Goal: Task Accomplishment & Management: Complete application form

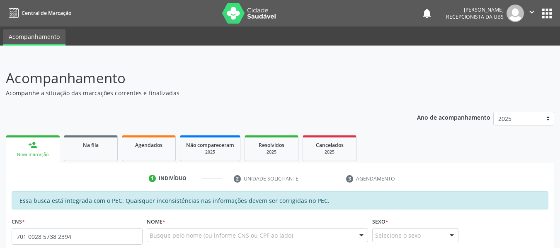
type input "701 0028 5738 2394"
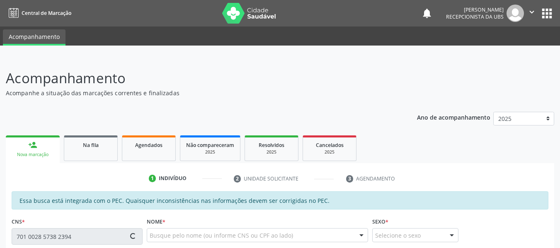
type input "124.176.054-30"
type input "09/07/2002"
type input "Sonia Maria de Souza Pinto"
type input "(82) 99160-1709"
type input "124"
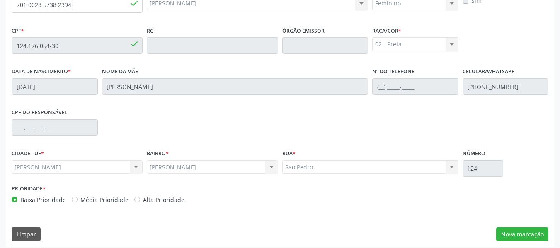
scroll to position [237, 0]
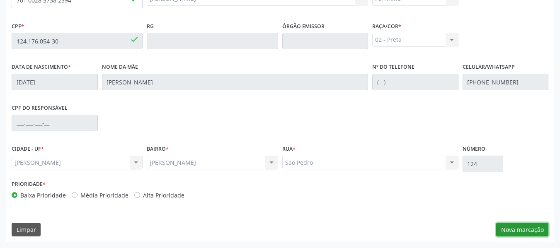
click at [510, 229] on button "Nova marcação" at bounding box center [522, 230] width 52 height 14
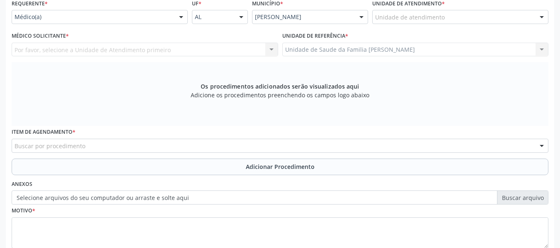
scroll to position [187, 0]
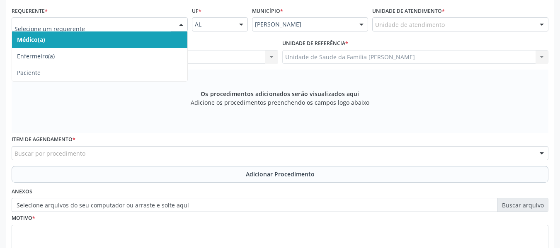
click at [182, 24] on div at bounding box center [181, 25] width 12 height 14
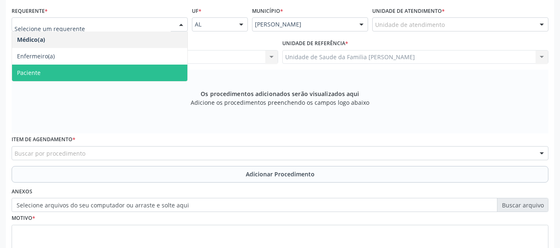
click at [51, 73] on span "Paciente" at bounding box center [99, 73] width 175 height 17
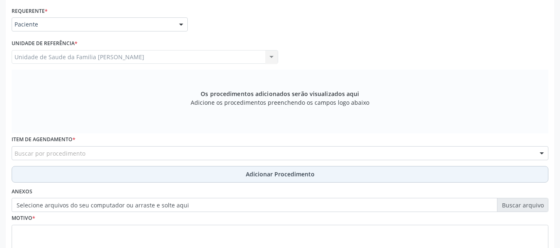
click at [28, 169] on button "Adicionar Procedimento" at bounding box center [280, 174] width 536 height 17
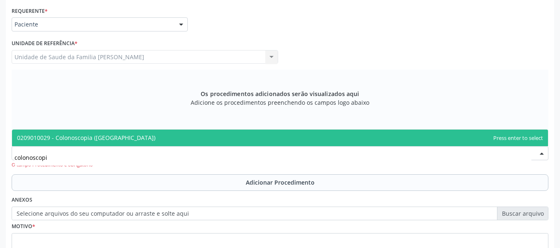
type input "colonoscopia"
click at [88, 135] on span "0209010029 - Colonoscopia ([GEOGRAPHIC_DATA])" at bounding box center [86, 138] width 138 height 8
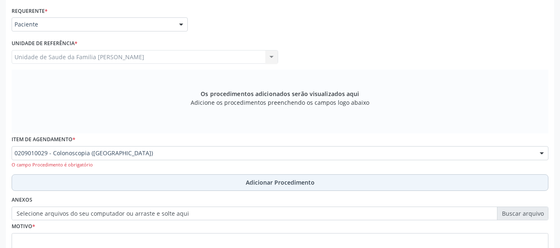
click at [34, 186] on button "Adicionar Procedimento" at bounding box center [280, 182] width 536 height 17
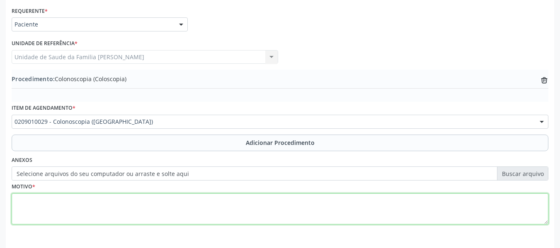
click at [34, 206] on textarea at bounding box center [280, 208] width 536 height 31
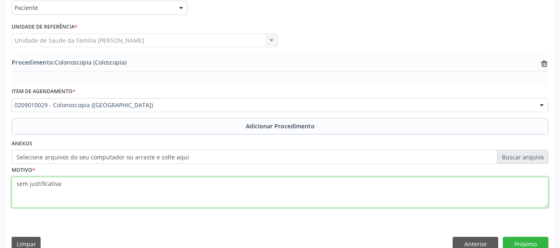
scroll to position [218, 0]
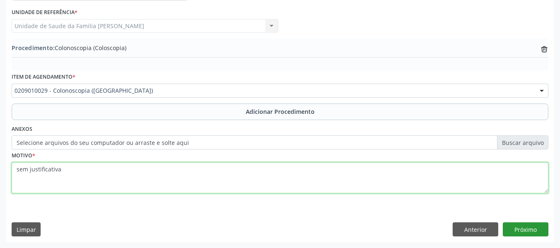
type textarea "sem justificativa"
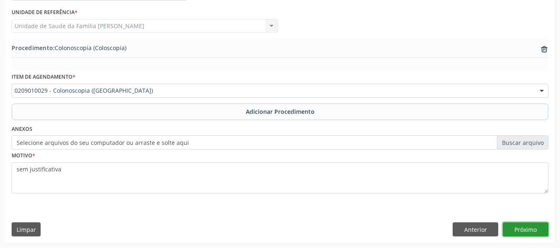
click at [529, 227] on button "Próximo" at bounding box center [525, 229] width 46 height 14
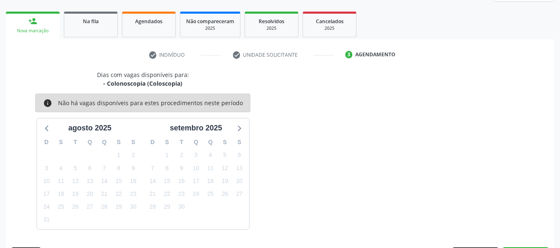
scroll to position [148, 0]
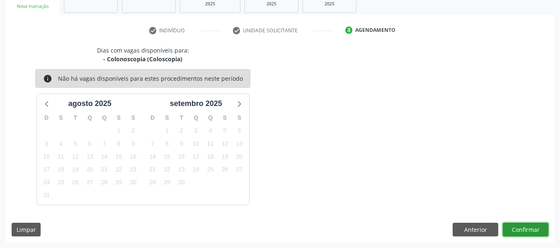
click at [521, 227] on button "Confirmar" at bounding box center [525, 230] width 46 height 14
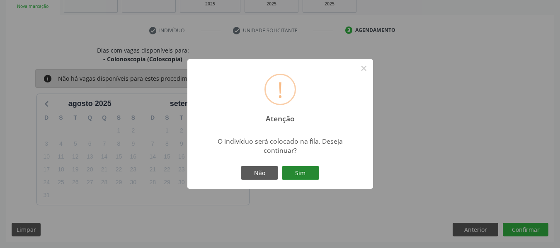
click at [304, 172] on button "Sim" at bounding box center [300, 173] width 37 height 14
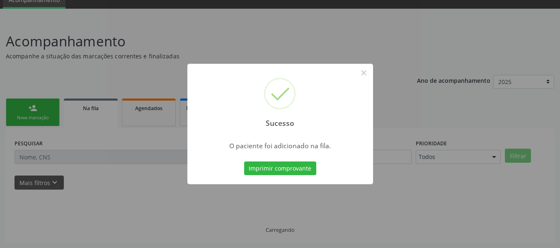
scroll to position [37, 0]
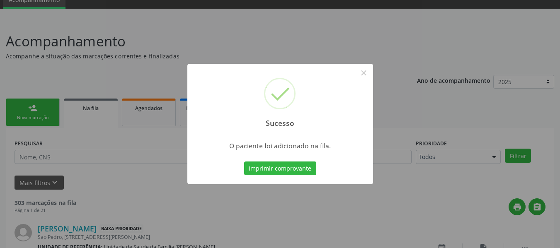
click at [39, 155] on div "Sucesso × O paciente foi adicionado na fila. Imprimir comprovante Cancel" at bounding box center [280, 124] width 560 height 248
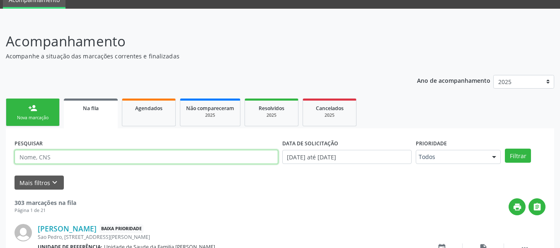
click at [57, 160] on input "text" at bounding box center [145, 157] width 263 height 14
type input "myllena laís"
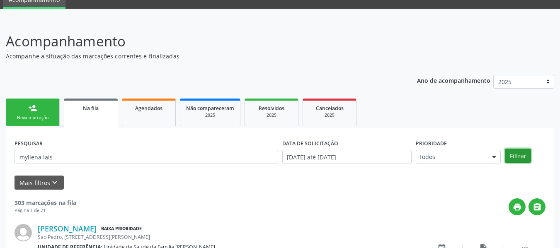
click at [519, 155] on button "Filtrar" at bounding box center [517, 156] width 26 height 14
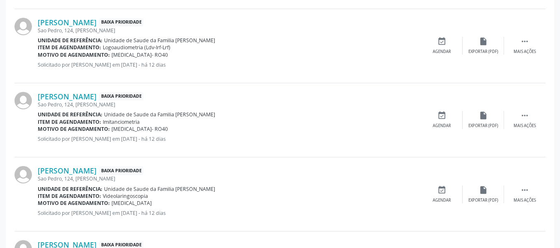
scroll to position [490, 0]
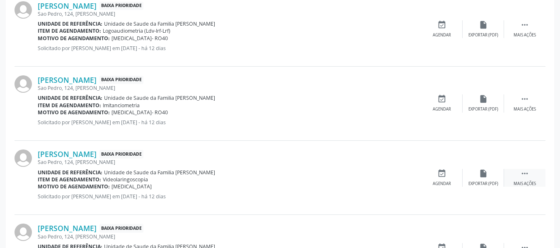
click at [528, 175] on icon "" at bounding box center [524, 173] width 9 height 9
click at [442, 174] on icon "cancel" at bounding box center [441, 173] width 9 height 9
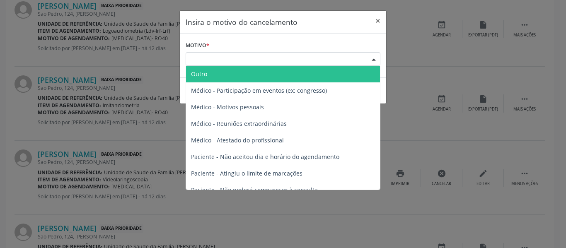
click at [374, 60] on div at bounding box center [373, 60] width 12 height 14
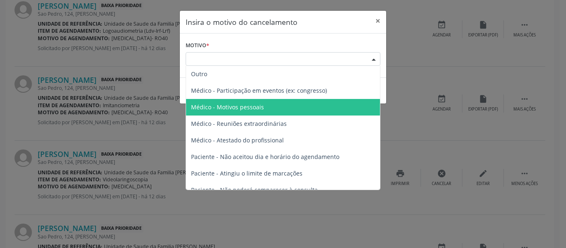
click at [254, 109] on span "Médico - Motivos pessoais" at bounding box center [227, 107] width 73 height 8
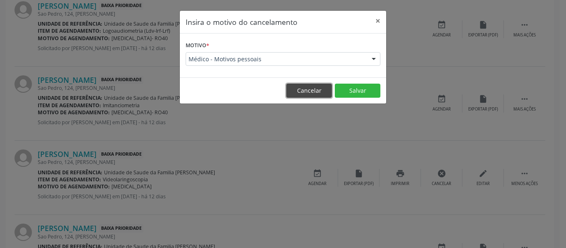
click at [312, 88] on button "Cancelar" at bounding box center [309, 91] width 46 height 14
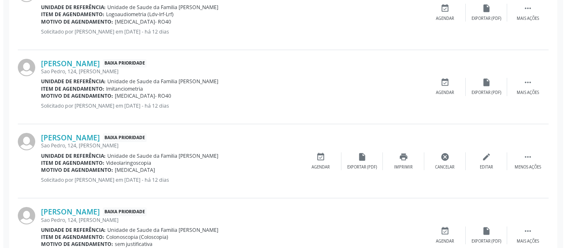
scroll to position [545, 0]
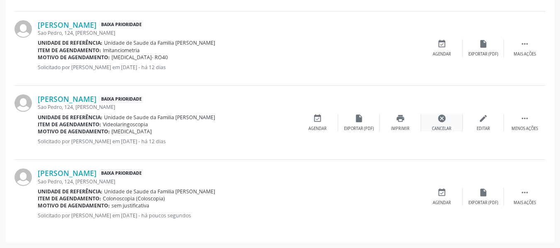
click at [444, 117] on icon "cancel" at bounding box center [441, 118] width 9 height 9
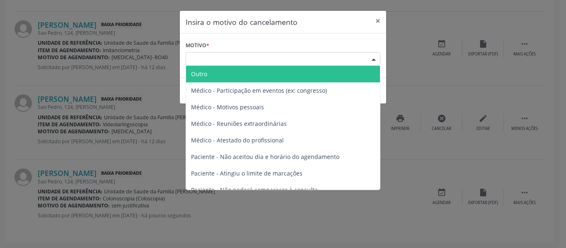
click at [374, 58] on div at bounding box center [373, 60] width 12 height 14
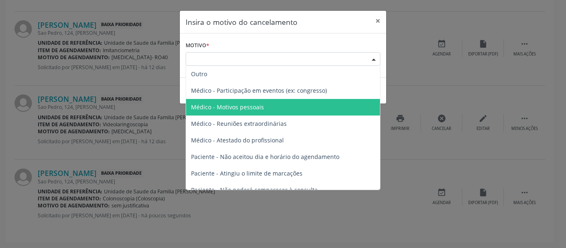
click at [259, 104] on span "Médico - Motivos pessoais" at bounding box center [227, 107] width 73 height 8
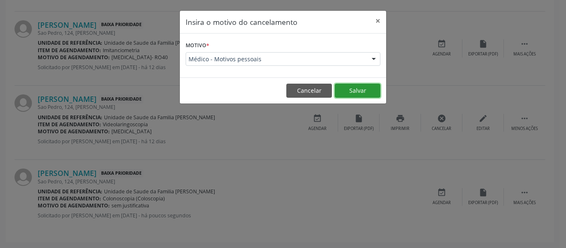
click at [360, 88] on button "Salvar" at bounding box center [358, 91] width 46 height 14
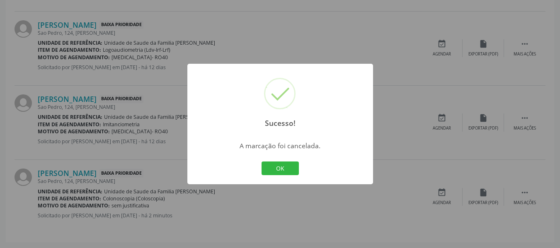
scroll to position [0, 0]
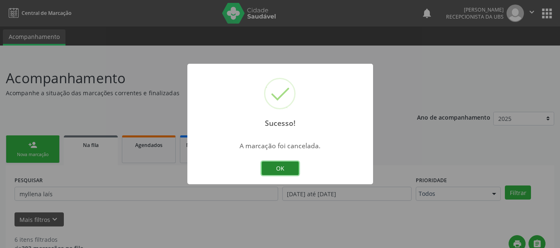
click at [285, 169] on button "OK" at bounding box center [279, 169] width 37 height 14
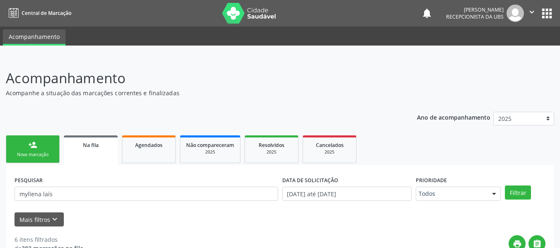
click at [28, 146] on link "person_add Nova marcação" at bounding box center [33, 149] width 54 height 28
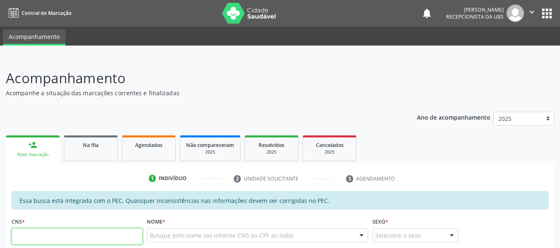
click at [38, 235] on input "text" at bounding box center [77, 236] width 131 height 17
type input "705 0032 9753 7650"
type input "134.112.504-10"
type input "31/07/1953"
type input "Maria Luiza Costa"
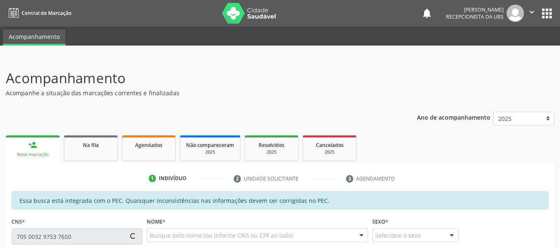
type input "(82) 99131-0914"
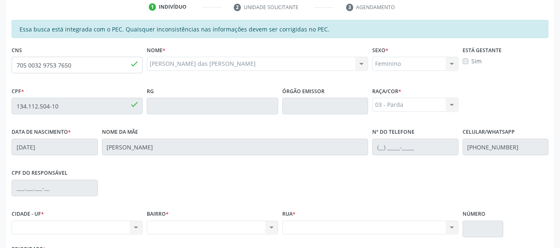
scroll to position [237, 0]
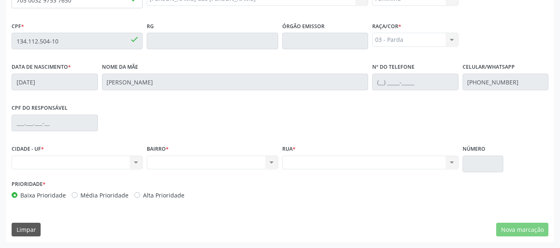
click at [138, 164] on div "Nenhum resultado encontrado para: " " Não há nenhuma opção para ser exibida." at bounding box center [77, 163] width 131 height 14
click at [136, 159] on div "Nenhum resultado encontrado para: " " Não há nenhuma opção para ser exibida." at bounding box center [77, 163] width 131 height 14
click at [135, 162] on div "Nenhum resultado encontrado para: " " Não há nenhuma opção para ser exibida." at bounding box center [77, 163] width 131 height 14
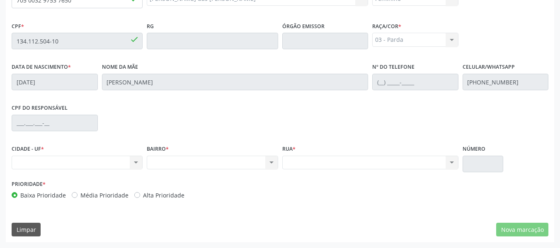
click at [31, 159] on div "Nenhum resultado encontrado para: " " Não há nenhuma opção para ser exibida." at bounding box center [77, 163] width 131 height 14
click at [300, 159] on div "Nenhum resultado encontrado para: " " Não há nenhuma opção para ser exibida." at bounding box center [370, 163] width 176 height 14
click at [451, 162] on div "Nenhum resultado encontrado para: " " Não há nenhuma opção para ser exibida." at bounding box center [370, 163] width 176 height 14
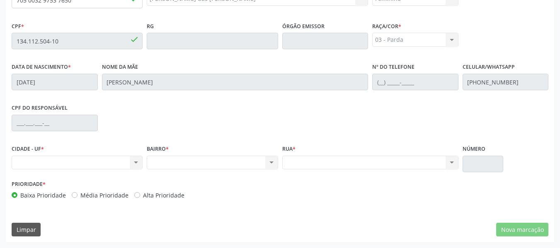
click at [451, 162] on div "Nenhum resultado encontrado para: " " Não há nenhuma opção para ser exibida." at bounding box center [370, 163] width 176 height 14
drag, startPoint x: 451, startPoint y: 162, endPoint x: 325, endPoint y: 161, distance: 126.7
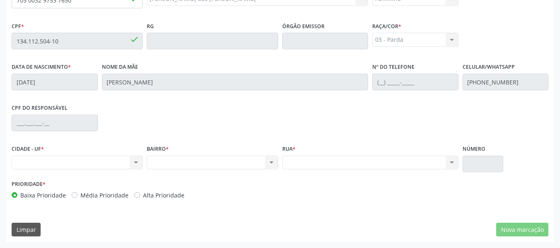
click at [325, 161] on div "Nenhum resultado encontrado para: " " Não há nenhuma opção para ser exibida." at bounding box center [370, 163] width 176 height 14
click at [82, 154] on div "CIDADE - UF * Nenhum resultado encontrado para: " " Não há nenhuma opção para s…" at bounding box center [77, 156] width 131 height 27
click at [137, 165] on div "Nenhum resultado encontrado para: " " Não há nenhuma opção para ser exibida." at bounding box center [77, 163] width 131 height 14
click at [53, 160] on div "Nenhum resultado encontrado para: " " Não há nenhuma opção para ser exibida." at bounding box center [77, 163] width 131 height 14
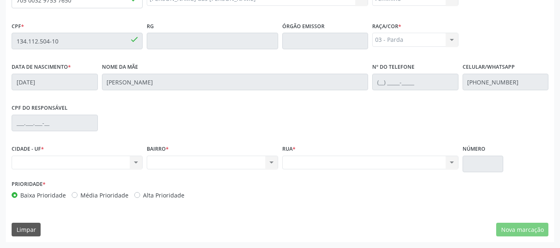
click at [53, 160] on div "Nenhum resultado encontrado para: " " Não há nenhuma opção para ser exibida." at bounding box center [77, 163] width 131 height 14
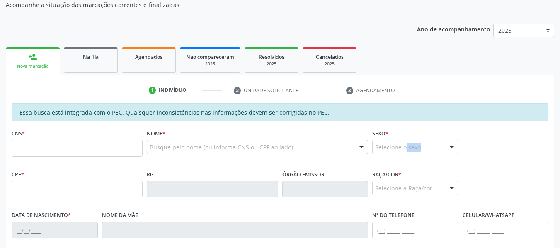
scroll to position [105, 0]
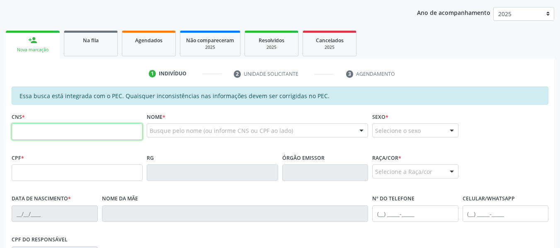
click at [31, 130] on input "text" at bounding box center [77, 131] width 131 height 17
type input "706 0078 8341 5445"
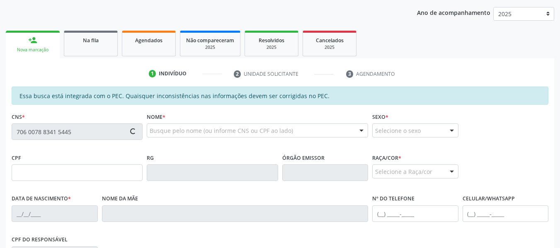
type input "392.022.754-91"
type input "[DATE]"
type input "[PERSON_NAME]"
type input "[PHONE_NUMBER]"
type input "90"
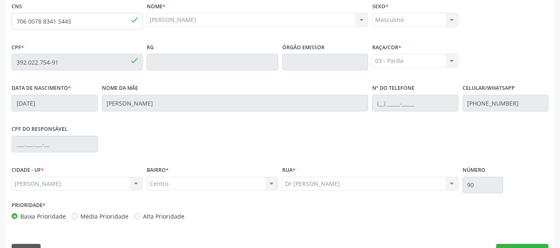
scroll to position [237, 0]
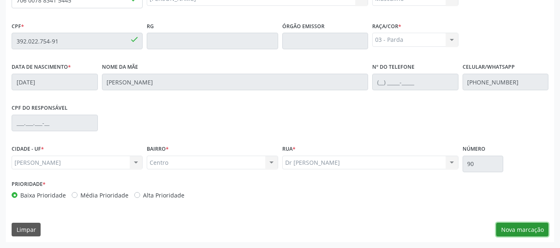
click at [517, 230] on button "Nova marcação" at bounding box center [522, 230] width 52 height 14
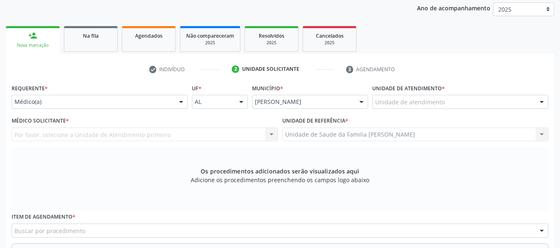
scroll to position [104, 0]
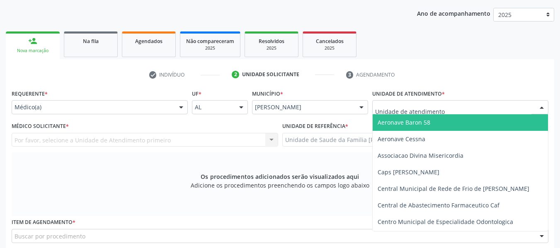
click at [544, 106] on div at bounding box center [541, 108] width 12 height 14
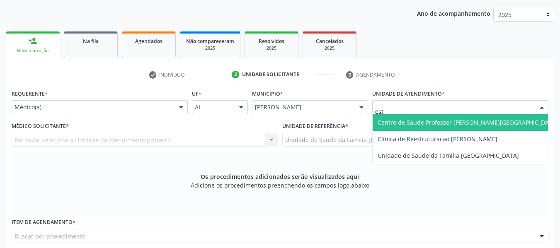
type input "esta"
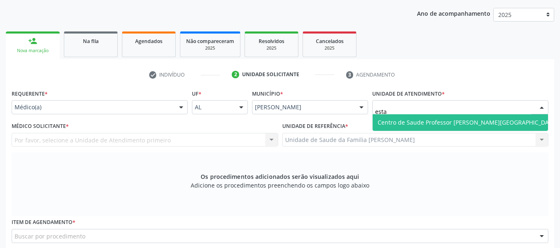
click at [488, 123] on span "Centro de Saude Professor [PERSON_NAME][GEOGRAPHIC_DATA]" at bounding box center [467, 122] width 180 height 8
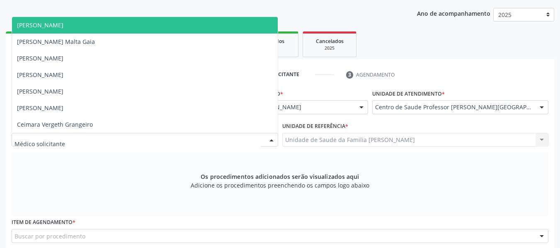
click at [270, 140] on div at bounding box center [271, 140] width 12 height 14
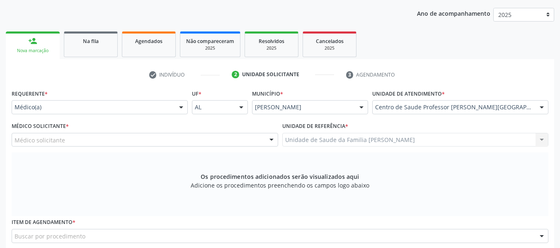
click at [271, 137] on div at bounding box center [271, 140] width 12 height 14
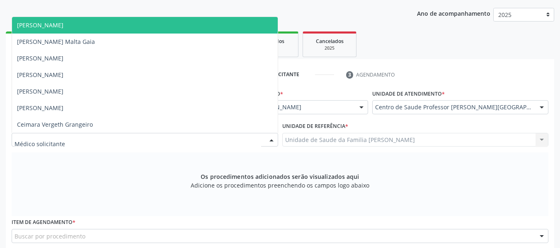
click at [271, 137] on div at bounding box center [271, 140] width 12 height 14
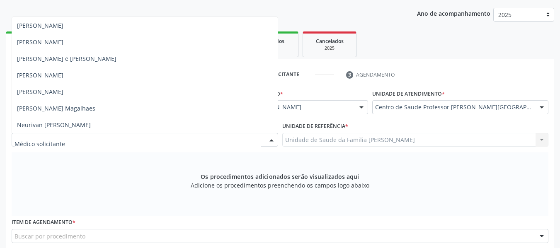
scroll to position [480, 0]
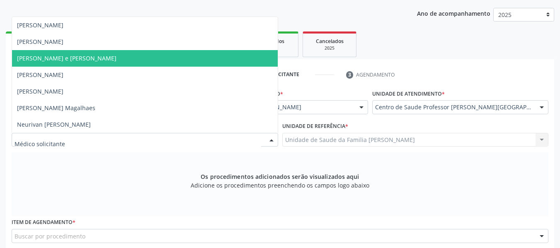
click at [64, 61] on span "[PERSON_NAME] e [PERSON_NAME]" at bounding box center [66, 58] width 99 height 8
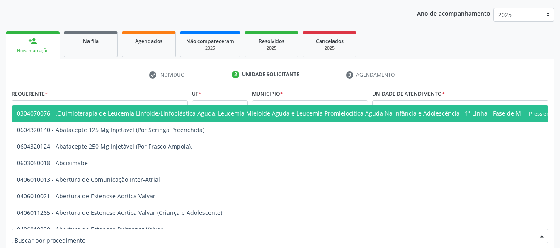
click at [541, 237] on div at bounding box center [541, 236] width 12 height 14
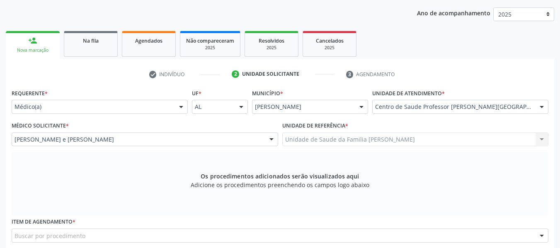
click at [541, 237] on div at bounding box center [541, 236] width 12 height 14
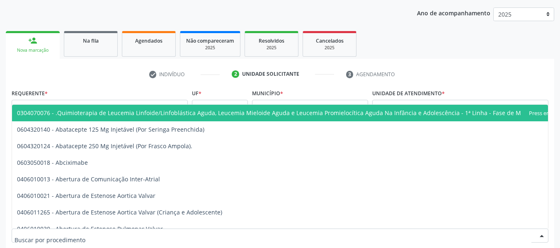
click at [541, 237] on div at bounding box center [541, 236] width 12 height 14
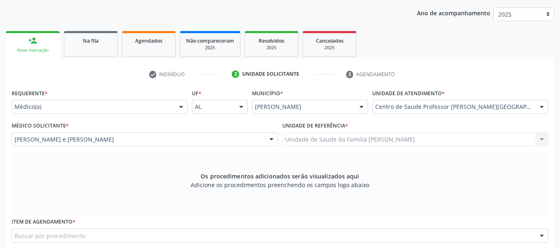
click at [541, 237] on div at bounding box center [541, 236] width 12 height 14
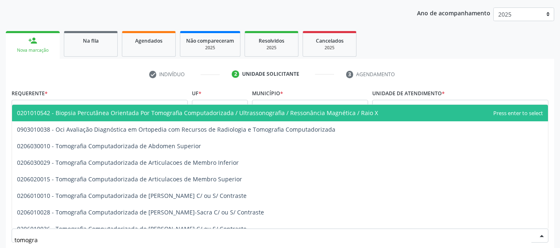
type input "tomograf"
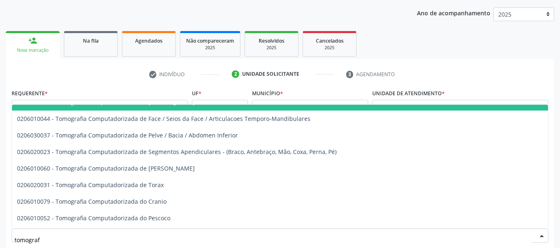
scroll to position [133, 0]
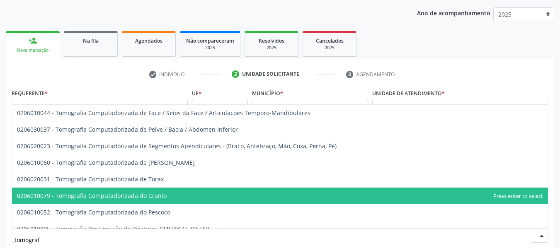
click at [154, 194] on span "0206010079 - Tomografia Computadorizada do Cranio" at bounding box center [92, 196] width 150 height 8
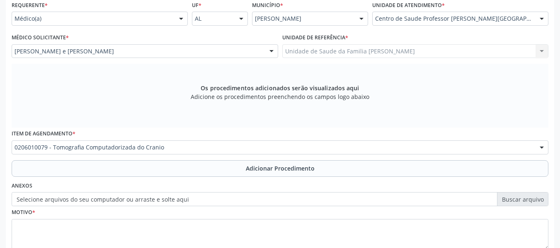
scroll to position [249, 0]
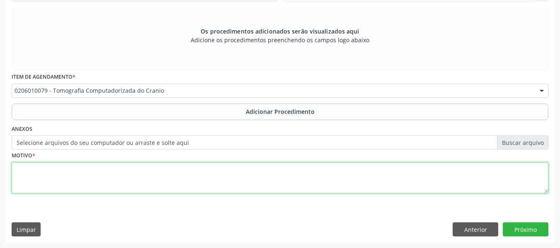
click at [57, 173] on textarea at bounding box center [280, 177] width 536 height 31
type textarea "demência"
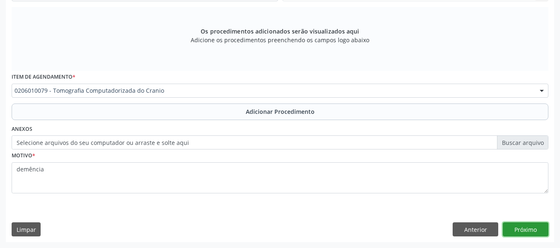
click at [532, 228] on button "Próximo" at bounding box center [525, 229] width 46 height 14
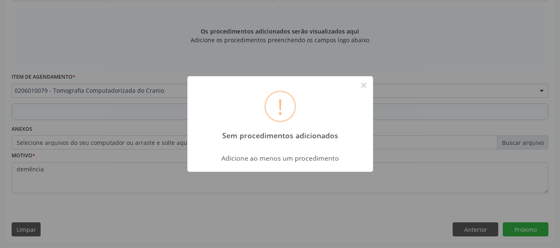
click at [331, 209] on div "! Sem procedimentos adicionados × Adicione ao menos um procedimento OK Cancel" at bounding box center [280, 124] width 560 height 248
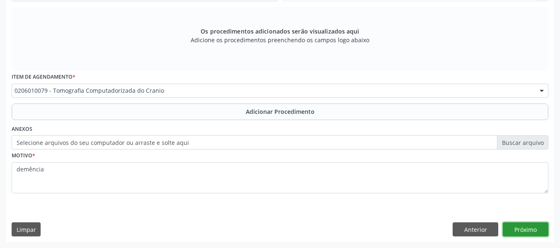
click at [526, 227] on button "Próximo" at bounding box center [525, 229] width 46 height 14
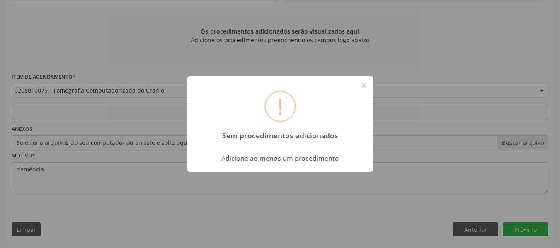
click at [357, 217] on div "! Sem procedimentos adicionados × Adicione ao menos um procedimento OK Cancel" at bounding box center [280, 124] width 560 height 248
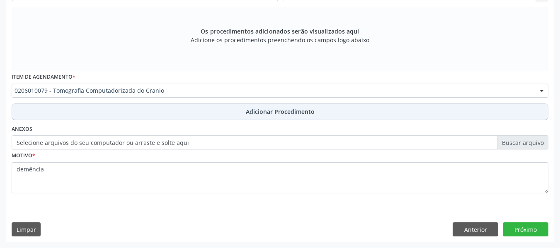
click at [273, 109] on span "Adicionar Procedimento" at bounding box center [280, 111] width 69 height 9
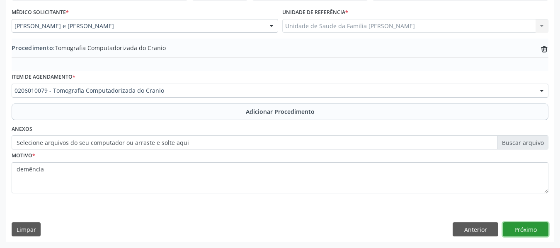
click at [520, 229] on button "Próximo" at bounding box center [525, 229] width 46 height 14
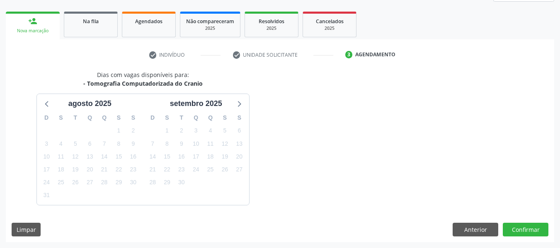
scroll to position [148, 0]
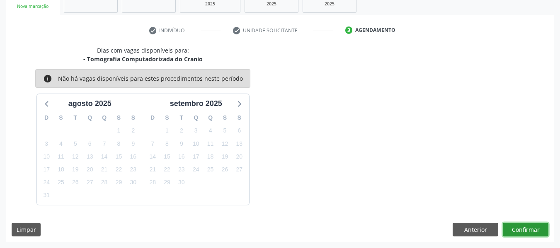
click at [526, 230] on button "Confirmar" at bounding box center [525, 230] width 46 height 14
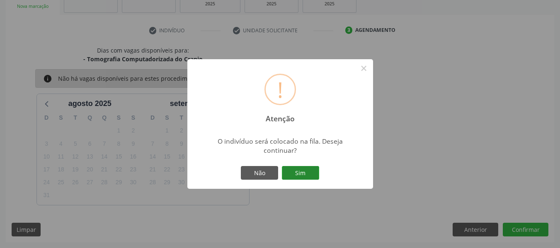
click at [297, 172] on button "Sim" at bounding box center [300, 173] width 37 height 14
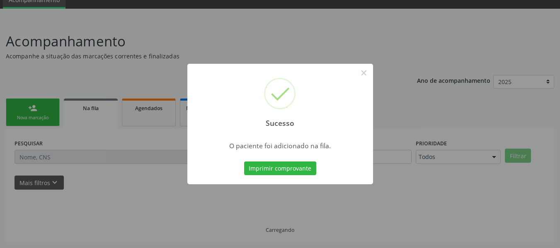
scroll to position [37, 0]
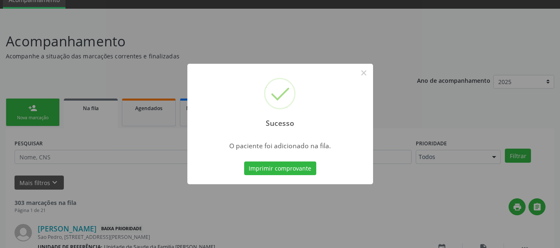
click at [27, 109] on div "Sucesso × O paciente foi adicionado na fila. Imprimir comprovante Cancel" at bounding box center [280, 124] width 560 height 248
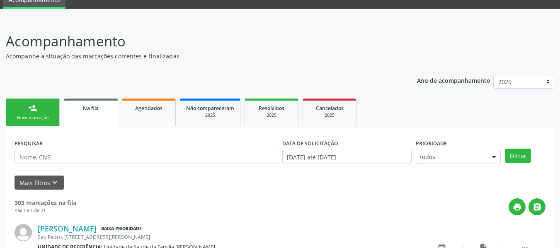
click at [27, 109] on link "person_add Nova marcação" at bounding box center [33, 113] width 54 height 28
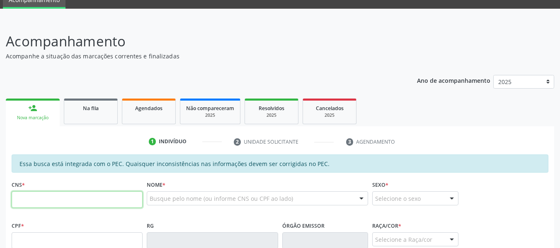
click at [50, 203] on input "text" at bounding box center [77, 199] width 131 height 17
type input "700 1078 3241 7890"
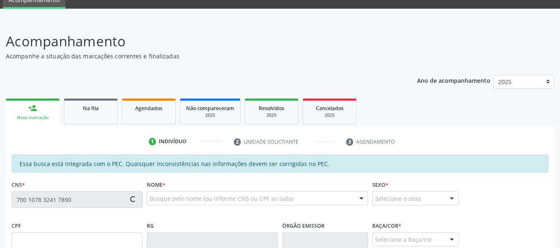
type input "346.446.794-53"
type input "[DATE]"
type input "[PERSON_NAME]"
type input "(82) 99304-5246"
type input "153"
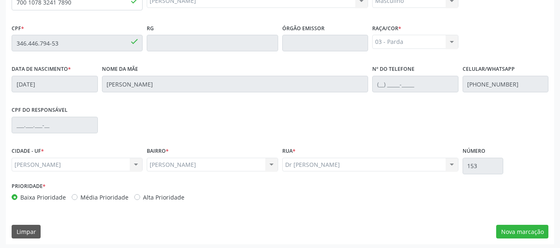
scroll to position [237, 0]
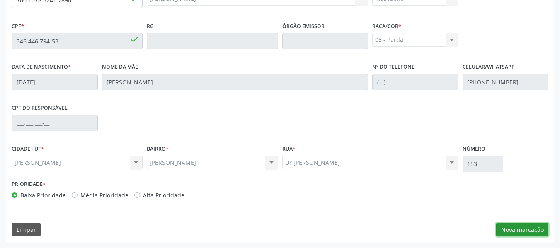
click at [522, 230] on button "Nova marcação" at bounding box center [522, 230] width 52 height 14
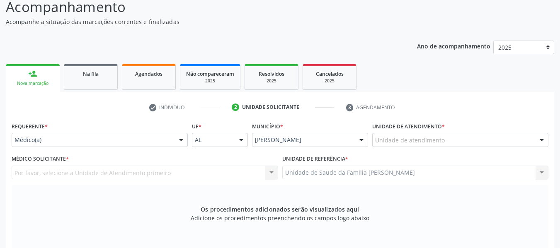
scroll to position [71, 0]
click at [541, 140] on div at bounding box center [541, 141] width 12 height 14
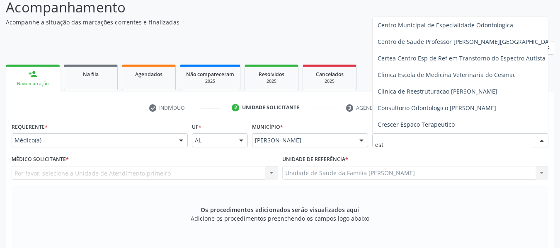
scroll to position [0, 0]
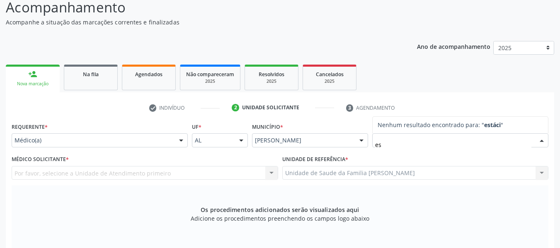
type input "e"
click at [354, 38] on div "Ano de acompanhamento 2025 person_add Nova marcação Na fila Agendados Não compa…" at bounding box center [280, 228] width 548 height 386
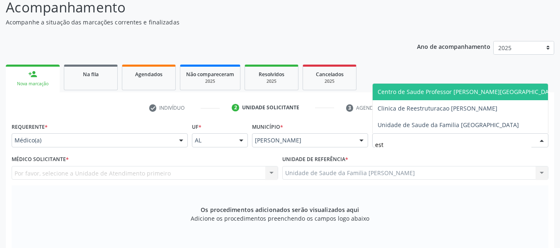
type input "esta"
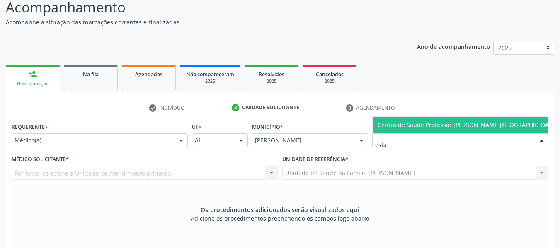
click at [422, 124] on span "Centro de Saude Professor [PERSON_NAME][GEOGRAPHIC_DATA]" at bounding box center [467, 125] width 180 height 8
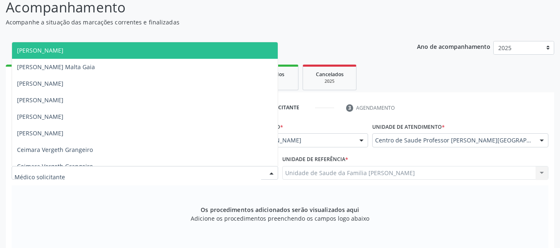
click at [271, 171] on div at bounding box center [271, 174] width 12 height 14
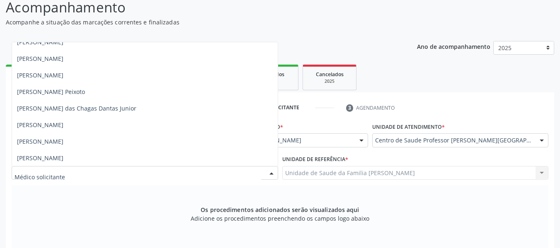
scroll to position [268, 0]
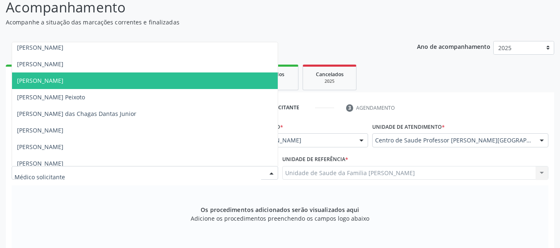
click at [63, 80] on span "[PERSON_NAME]" at bounding box center [40, 81] width 46 height 8
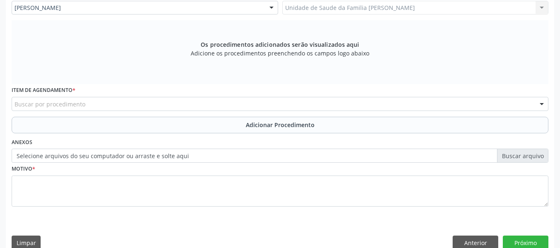
scroll to position [237, 0]
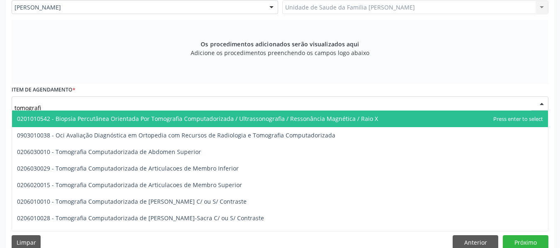
type input "tomografia"
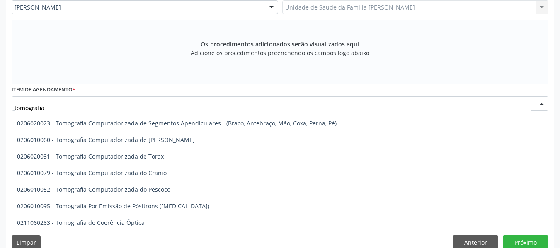
scroll to position [166, 0]
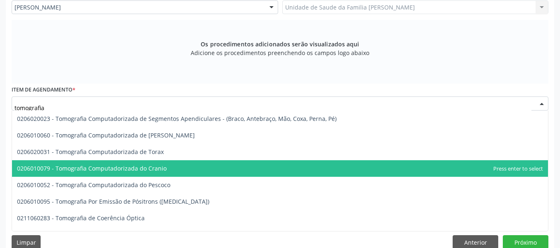
click at [158, 168] on span "0206010079 - Tomografia Computadorizada do Cranio" at bounding box center [92, 168] width 150 height 8
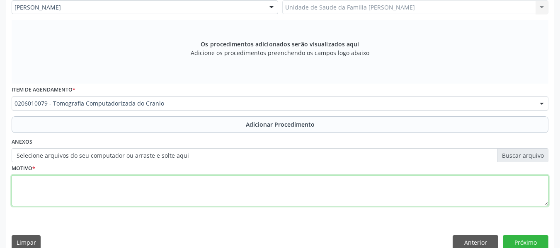
click at [37, 189] on textarea at bounding box center [280, 190] width 536 height 31
click at [20, 182] on textarea "paralesia" at bounding box center [280, 190] width 536 height 31
type textarea "Paralesia"
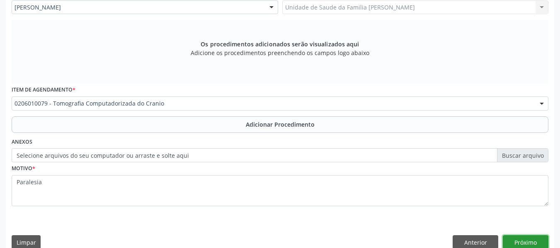
click at [519, 241] on button "Próximo" at bounding box center [525, 242] width 46 height 14
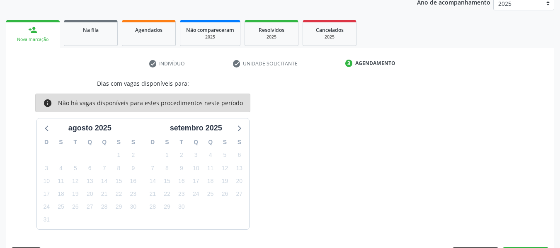
scroll to position [140, 0]
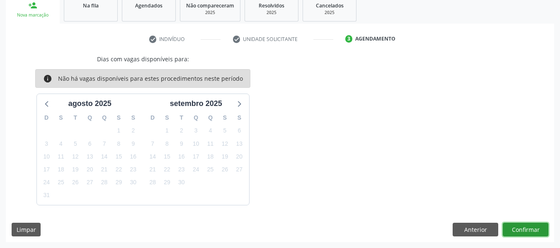
click at [521, 229] on button "Confirmar" at bounding box center [525, 230] width 46 height 14
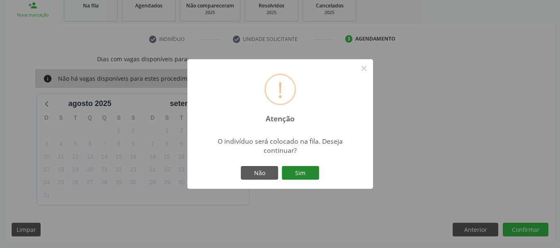
click at [299, 174] on button "Sim" at bounding box center [300, 173] width 37 height 14
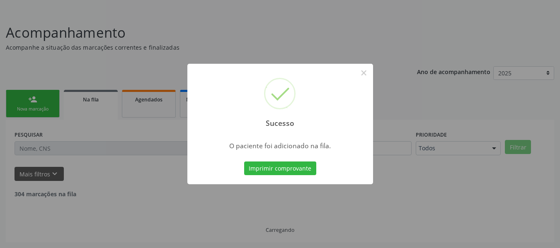
scroll to position [37, 0]
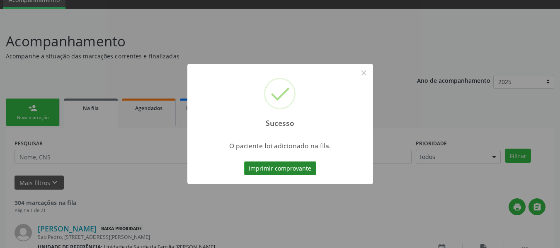
click at [282, 170] on button "Imprimir comprovante" at bounding box center [280, 169] width 72 height 14
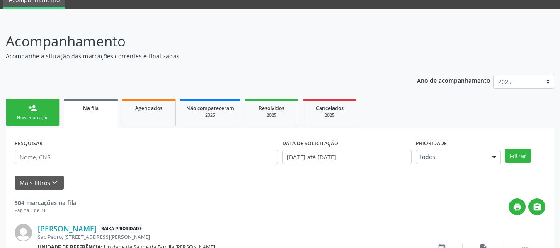
click at [22, 106] on link "person_add Nova marcação" at bounding box center [33, 113] width 54 height 28
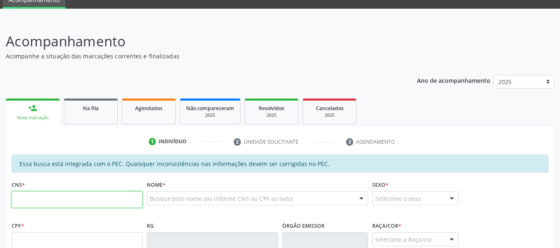
click at [32, 199] on input "text" at bounding box center [77, 199] width 131 height 17
type input "703 0008 6272 7870"
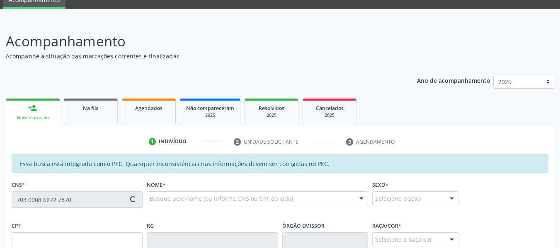
type input "443.078.884-72"
type input "05/06/1966"
type input "Josefa Laurentino Barros"
type input "(82) 98835-7624"
type input "100"
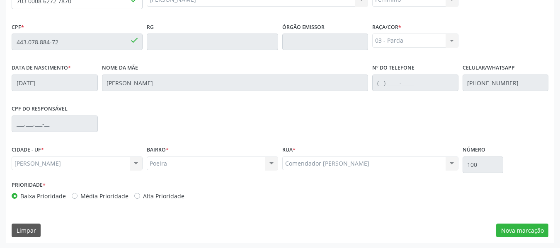
scroll to position [237, 0]
click at [521, 231] on button "Nova marcação" at bounding box center [522, 230] width 52 height 14
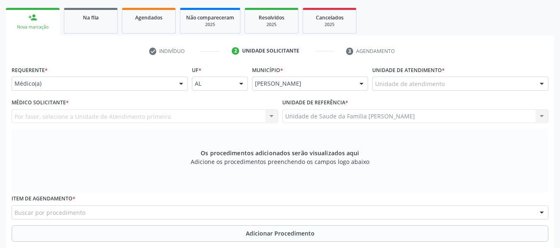
scroll to position [121, 0]
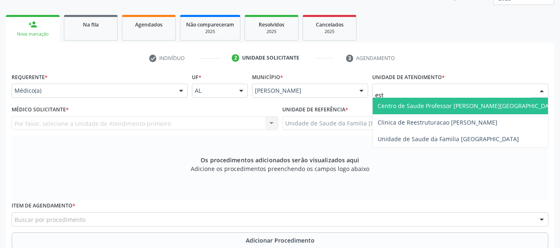
type input "esta"
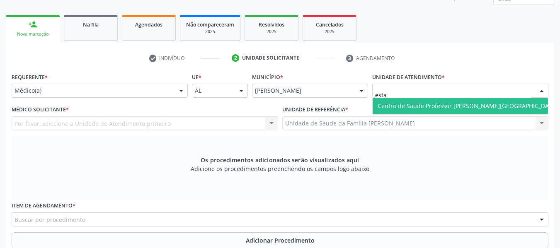
click at [416, 106] on span "Centro de Saude Professor [PERSON_NAME][GEOGRAPHIC_DATA]" at bounding box center [467, 106] width 180 height 8
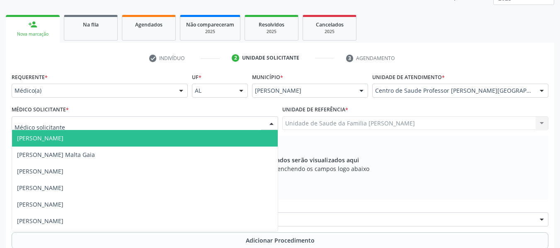
click at [273, 121] on div at bounding box center [271, 124] width 12 height 14
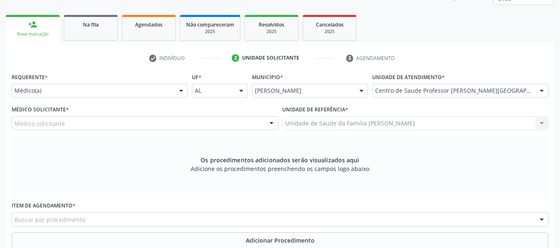
click at [271, 121] on div at bounding box center [271, 124] width 12 height 14
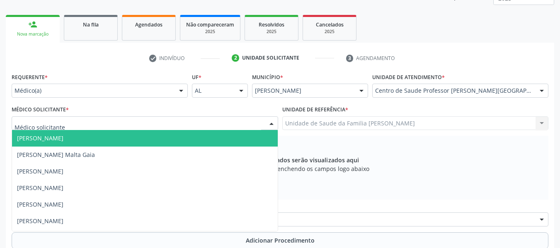
click at [271, 121] on div at bounding box center [271, 124] width 12 height 14
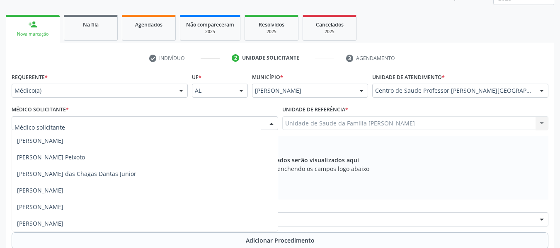
scroll to position [298, 0]
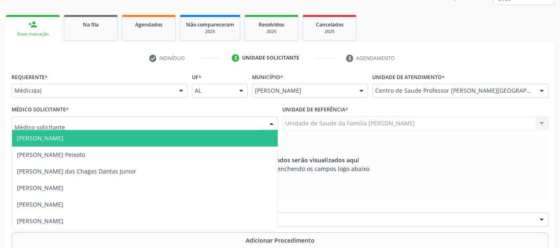
click at [63, 139] on span "[PERSON_NAME]" at bounding box center [40, 138] width 46 height 8
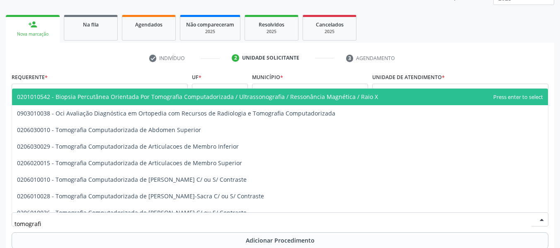
type input "tomografia"
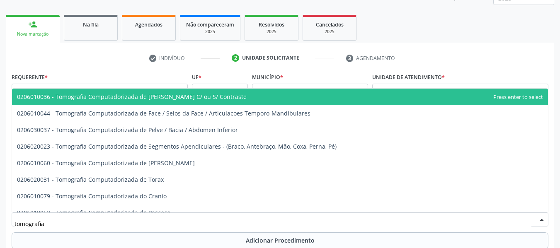
scroll to position [133, 0]
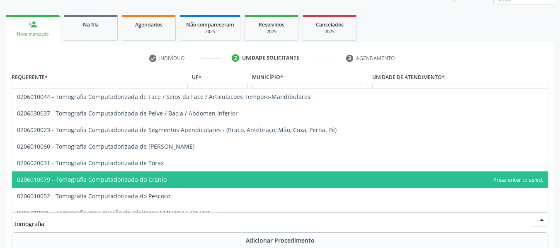
click at [159, 176] on span "0206010079 - Tomografia Computadorizada do Cranio" at bounding box center [92, 180] width 150 height 8
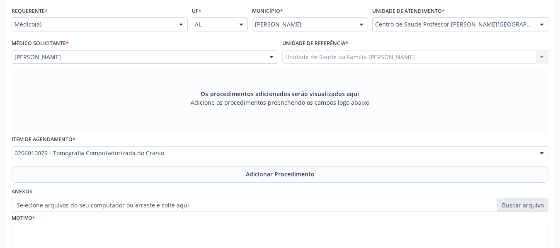
scroll to position [203, 0]
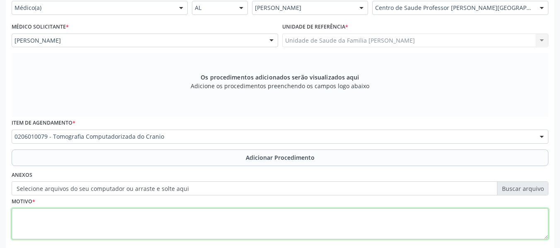
click at [44, 224] on textarea at bounding box center [280, 223] width 536 height 31
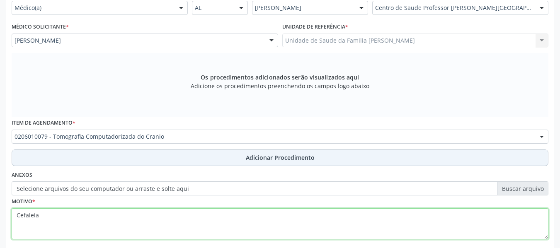
type textarea "Cefaleia"
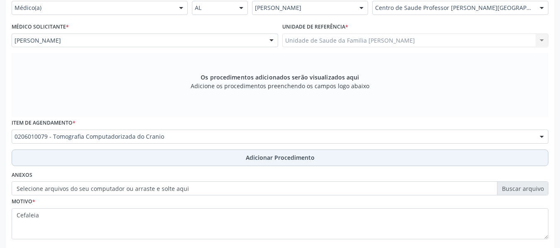
click at [290, 156] on span "Adicionar Procedimento" at bounding box center [280, 157] width 69 height 9
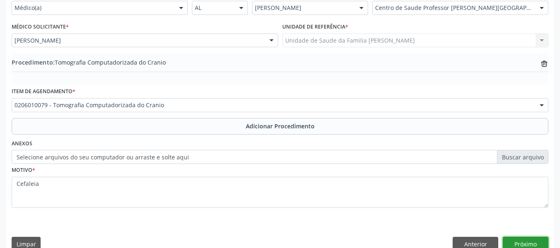
click at [516, 242] on button "Próximo" at bounding box center [525, 244] width 46 height 14
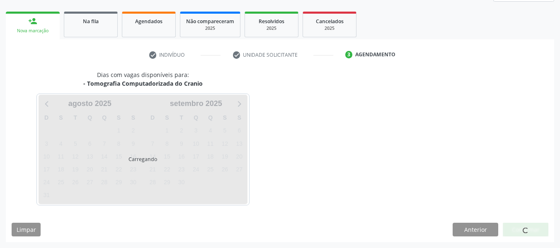
scroll to position [148, 0]
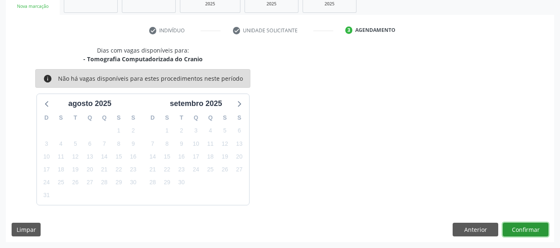
click at [523, 229] on button "Confirmar" at bounding box center [525, 230] width 46 height 14
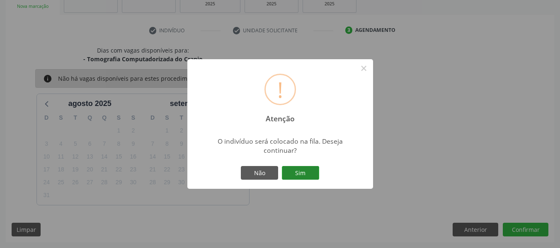
click at [306, 172] on button "Sim" at bounding box center [300, 173] width 37 height 14
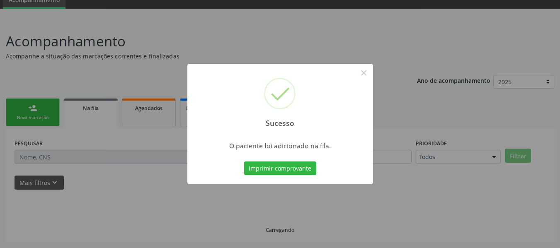
scroll to position [37, 0]
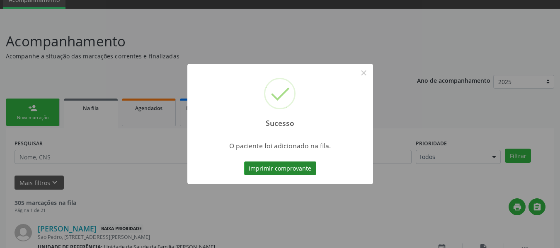
click at [272, 168] on button "Imprimir comprovante" at bounding box center [280, 169] width 72 height 14
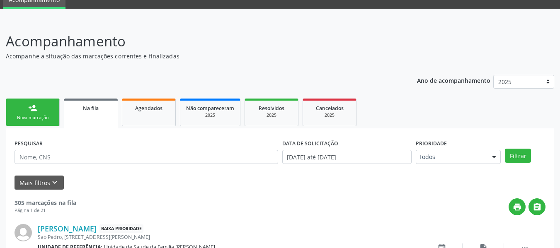
click at [22, 112] on link "person_add Nova marcação" at bounding box center [33, 113] width 54 height 28
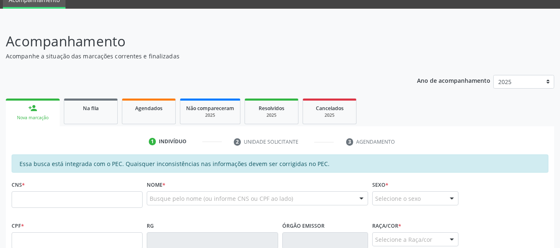
click at [49, 203] on input "text" at bounding box center [77, 199] width 131 height 17
click at [43, 187] on div "CNS *" at bounding box center [77, 193] width 131 height 29
click at [40, 193] on input "text" at bounding box center [77, 199] width 131 height 17
click at [39, 200] on input "text" at bounding box center [77, 199] width 131 height 17
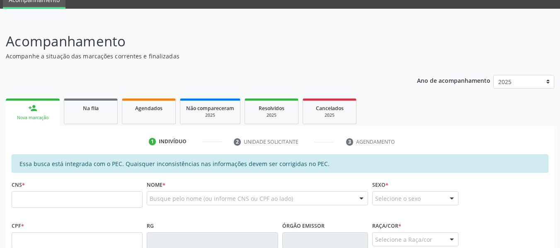
click at [39, 200] on input "text" at bounding box center [77, 199] width 131 height 17
drag, startPoint x: 39, startPoint y: 200, endPoint x: 51, endPoint y: 213, distance: 17.3
click at [51, 213] on fieldset "CNS *" at bounding box center [77, 196] width 131 height 35
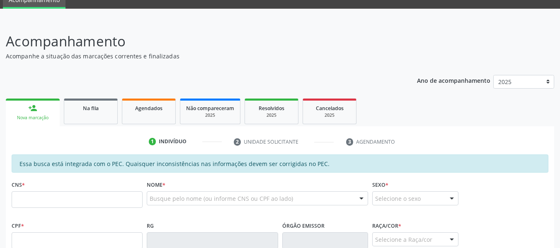
drag, startPoint x: 68, startPoint y: 203, endPoint x: 31, endPoint y: 199, distance: 36.6
click at [31, 199] on input "text" at bounding box center [77, 199] width 131 height 17
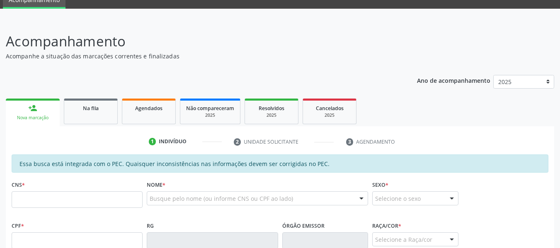
drag, startPoint x: 31, startPoint y: 199, endPoint x: 27, endPoint y: 193, distance: 7.2
click at [27, 193] on input "text" at bounding box center [77, 199] width 131 height 17
drag, startPoint x: 274, startPoint y: 203, endPoint x: 67, endPoint y: 200, distance: 207.1
click at [67, 200] on div "CNS * Nome * Busque pelo nome (ou informe CNS ou CPF ao lado) Nenhum resultado …" at bounding box center [280, 199] width 541 height 41
click at [67, 199] on input "text" at bounding box center [77, 199] width 131 height 17
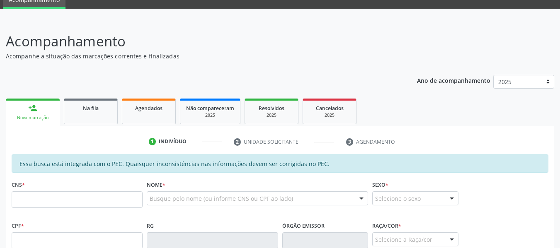
click at [67, 199] on input "text" at bounding box center [77, 199] width 131 height 17
click at [28, 203] on input "text" at bounding box center [77, 199] width 131 height 17
click at [27, 200] on input "text" at bounding box center [77, 199] width 131 height 17
click at [43, 200] on input "text" at bounding box center [77, 199] width 131 height 17
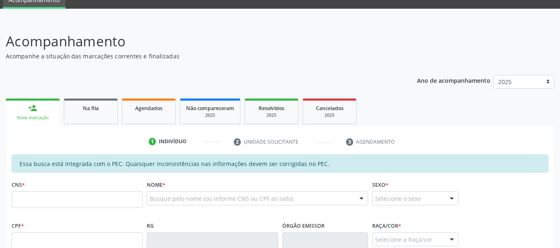
click at [138, 135] on ul "1 Indivíduo 2 Unidade solicitante 3 Agendamento" at bounding box center [280, 142] width 548 height 14
click at [22, 202] on input "text" at bounding box center [77, 199] width 131 height 17
drag, startPoint x: 22, startPoint y: 202, endPoint x: 565, endPoint y: 87, distance: 555.4
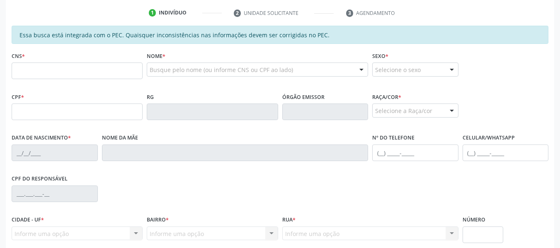
scroll to position [171, 0]
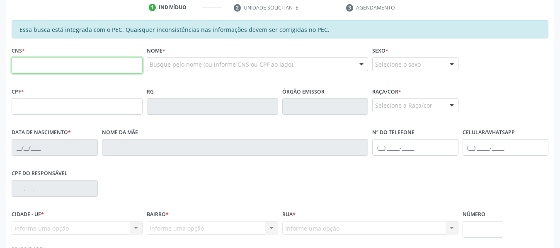
click at [53, 69] on input "text" at bounding box center [77, 65] width 131 height 17
type input "708 6085 4601 6083"
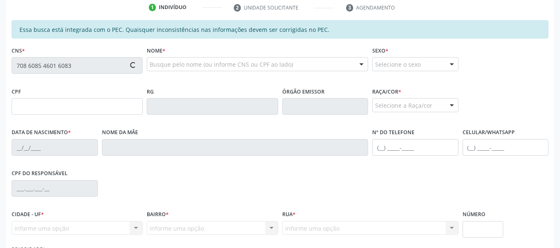
type input "865.694.165-88"
type input "24/12/1996"
type input "Ana Celia Marques Davi"
type input "(82) 99623-9912"
type input "S/N"
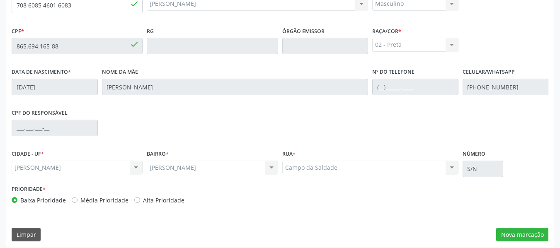
scroll to position [237, 0]
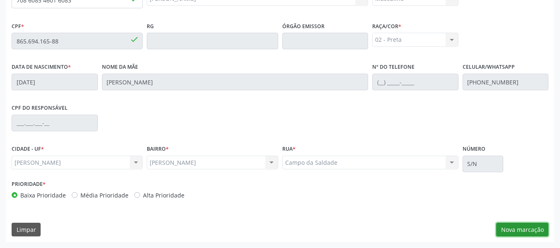
click at [516, 228] on button "Nova marcação" at bounding box center [522, 230] width 52 height 14
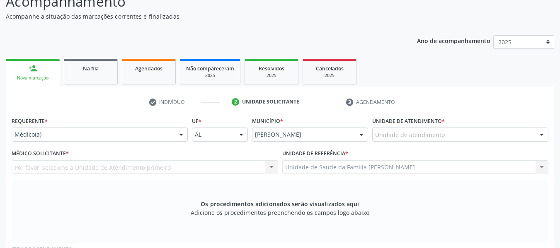
scroll to position [49, 0]
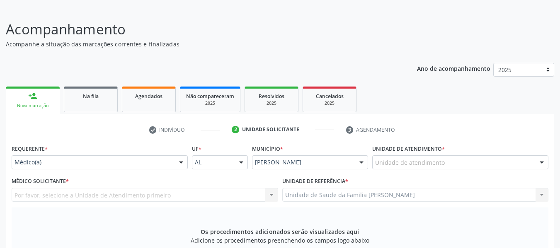
click at [491, 160] on div "Unidade de atendimento" at bounding box center [460, 162] width 176 height 14
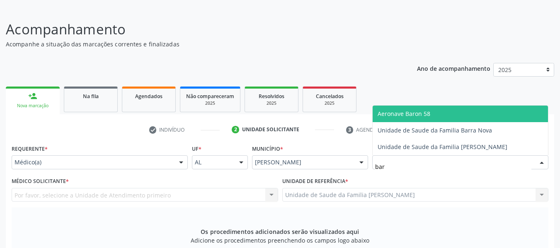
type input "barr"
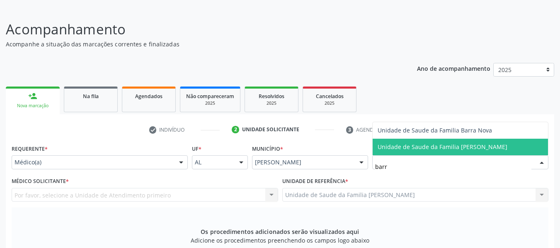
click at [452, 148] on span "Unidade de Saude da Familia [PERSON_NAME]" at bounding box center [442, 147] width 130 height 8
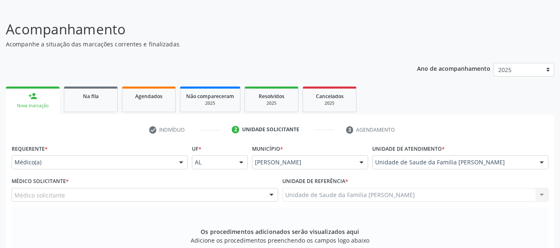
click at [180, 164] on div at bounding box center [181, 163] width 12 height 14
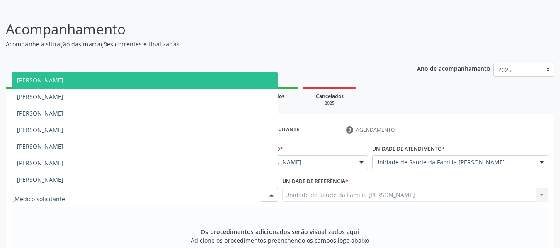
click at [270, 194] on div at bounding box center [271, 195] width 12 height 14
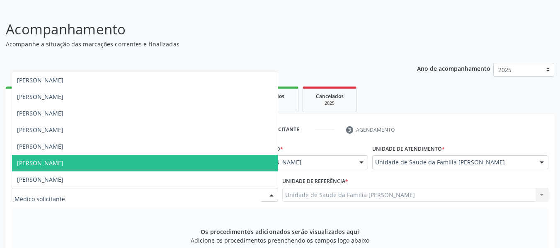
click at [94, 160] on span "Simone Acioli Wanderley" at bounding box center [145, 163] width 266 height 17
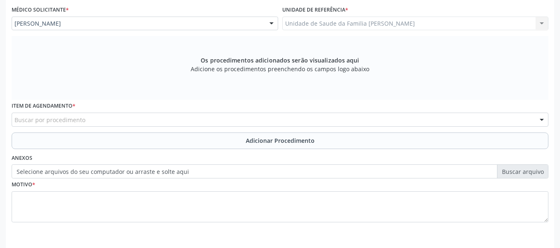
scroll to position [249, 0]
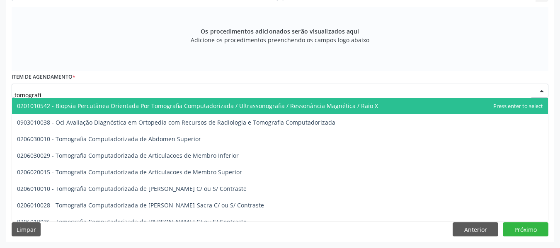
type input "tomografia"
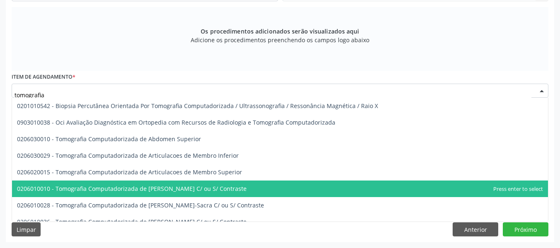
click at [149, 189] on span "0206010010 - Tomografia Computadorizada de [PERSON_NAME] C/ ou S/ Contraste" at bounding box center [131, 189] width 229 height 8
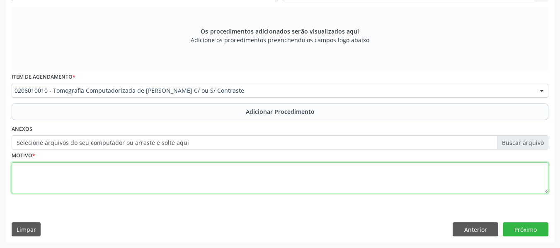
click at [31, 179] on textarea at bounding box center [280, 177] width 536 height 31
click at [18, 170] on textarea "tumoração Submandibular" at bounding box center [280, 177] width 536 height 31
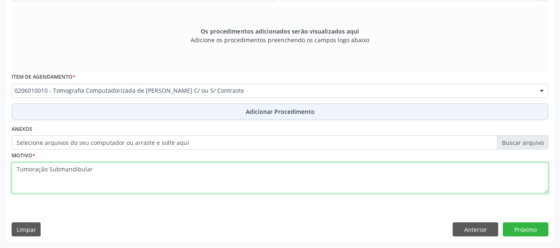
type textarea "Tumoração Submandibular"
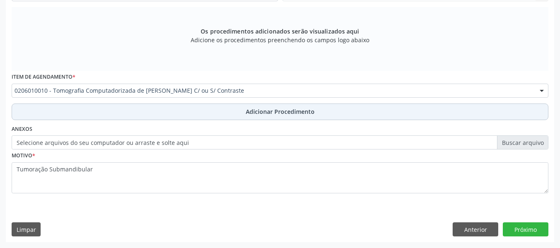
click at [266, 111] on span "Adicionar Procedimento" at bounding box center [280, 111] width 69 height 9
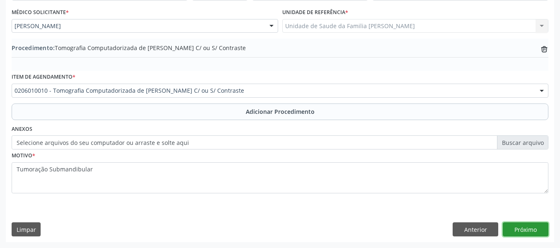
click at [519, 227] on button "Próximo" at bounding box center [525, 229] width 46 height 14
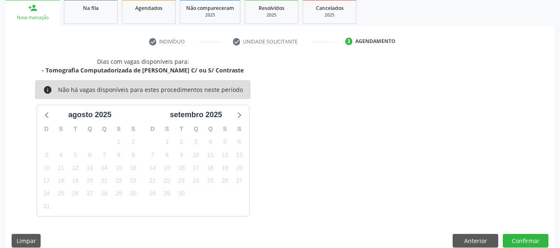
scroll to position [148, 0]
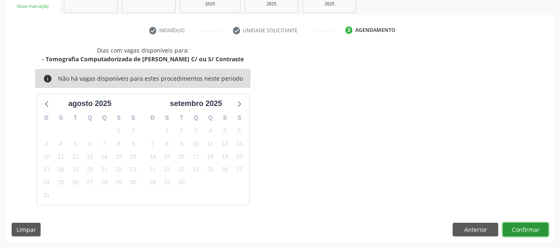
click at [524, 227] on button "Confirmar" at bounding box center [525, 230] width 46 height 14
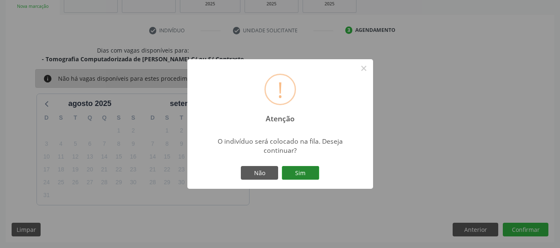
click at [302, 171] on button "Sim" at bounding box center [300, 173] width 37 height 14
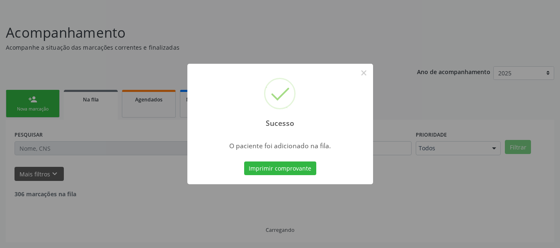
scroll to position [37, 0]
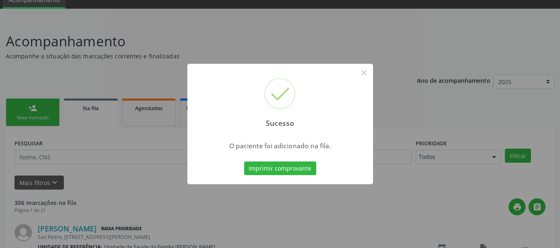
click at [24, 107] on div "Sucesso × O paciente foi adicionado na fila. Imprimir comprovante Cancel" at bounding box center [280, 124] width 560 height 248
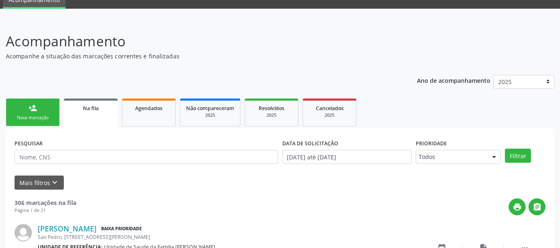
click at [24, 107] on link "person_add Nova marcação" at bounding box center [33, 113] width 54 height 28
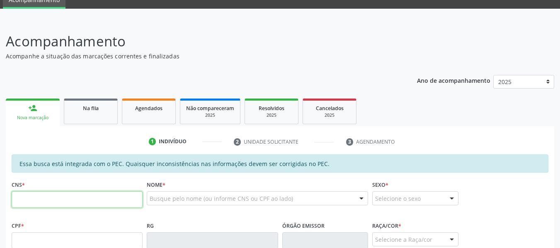
click at [30, 208] on input "text" at bounding box center [77, 199] width 131 height 17
type input "703 4002 3693 1313"
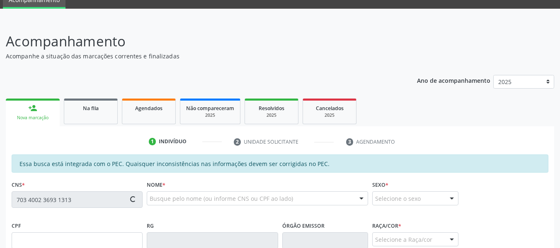
type input "697.467.294-20"
type input "13/06/1956"
type input "Maria Balbino dos Santos"
type input "(82) 9616-9509"
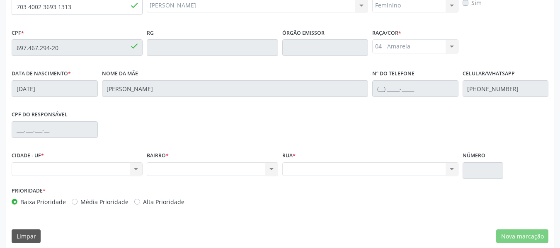
scroll to position [237, 0]
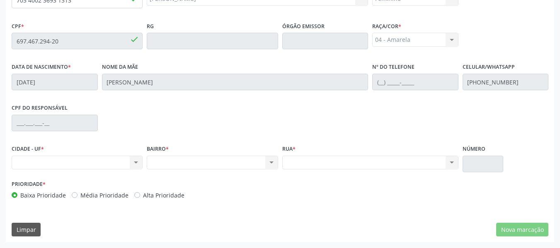
click at [37, 158] on div "Nenhum resultado encontrado para: " " Não há nenhuma opção para ser exibida." at bounding box center [77, 163] width 131 height 14
click at [136, 162] on div "Nenhum resultado encontrado para: " " Não há nenhuma opção para ser exibida." at bounding box center [77, 163] width 131 height 14
click at [40, 160] on div "Nenhum resultado encontrado para: " " Não há nenhuma opção para ser exibida." at bounding box center [77, 163] width 131 height 14
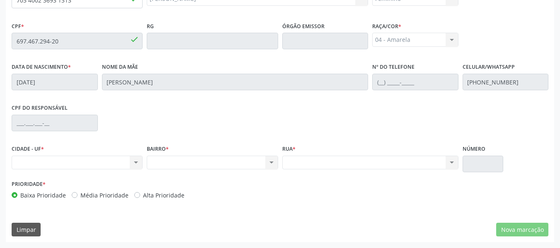
click at [24, 162] on div "Nenhum resultado encontrado para: " " Não há nenhuma opção para ser exibida." at bounding box center [77, 163] width 131 height 14
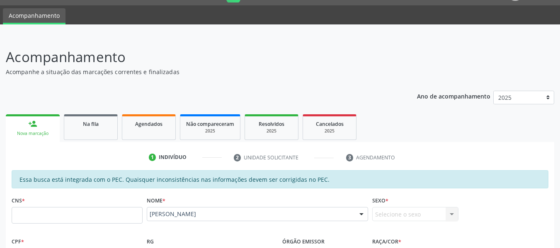
scroll to position [0, 0]
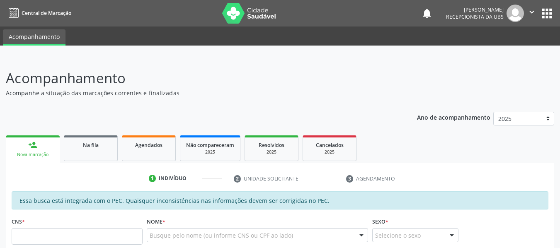
click at [48, 235] on input "text" at bounding box center [77, 236] width 131 height 17
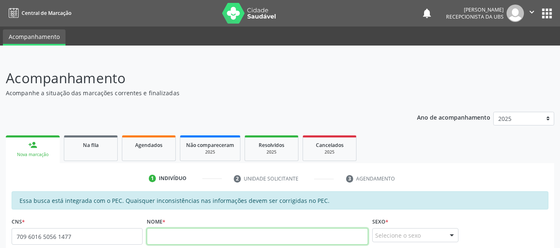
click at [174, 239] on input "text" at bounding box center [257, 236] width 221 height 17
click at [182, 239] on input "text" at bounding box center [257, 236] width 221 height 17
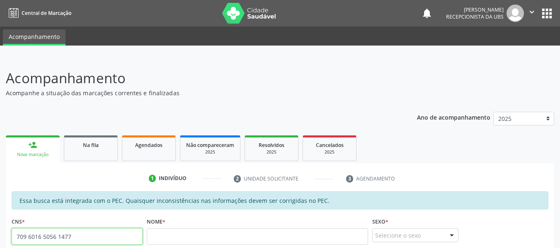
click at [82, 242] on input "709 6016 5056 1477" at bounding box center [77, 236] width 131 height 17
type input "7"
type input "704 3055 9766 9294"
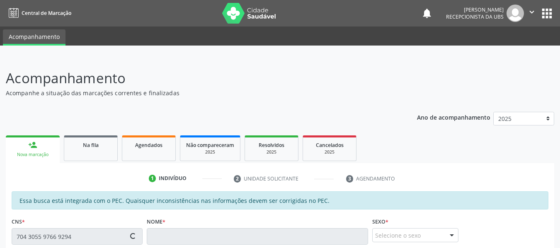
type input "177.918.634-72"
type input "01/09/1952"
type input "Alice Bezerra"
type input "(82) 99106-3084"
type input "115"
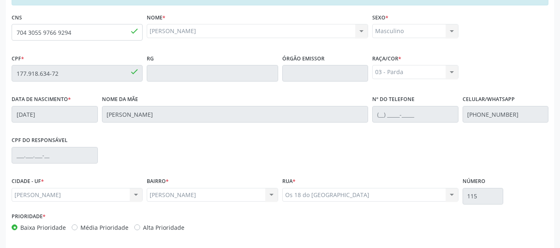
scroll to position [237, 0]
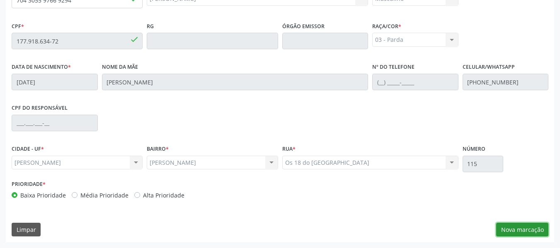
click at [532, 227] on button "Nova marcação" at bounding box center [522, 230] width 52 height 14
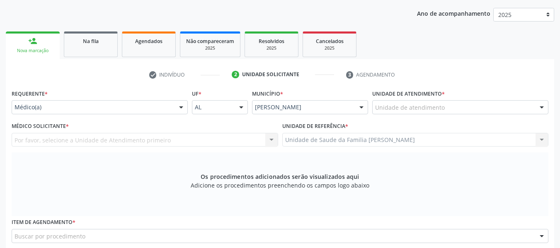
scroll to position [87, 0]
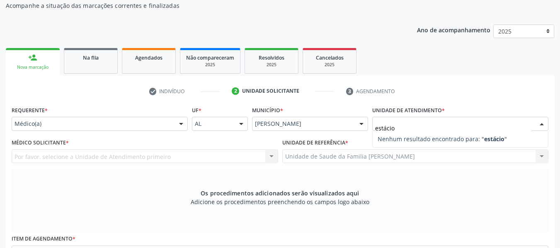
click at [400, 128] on input "estácio" at bounding box center [453, 128] width 156 height 17
type input "e"
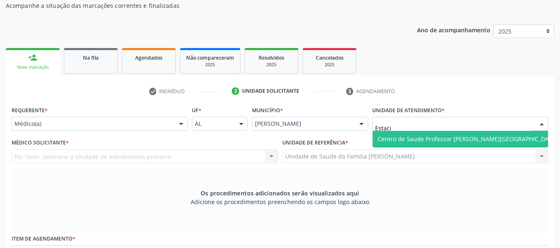
type input "Estacio"
click at [400, 138] on span "Centro de Saude Professor [PERSON_NAME][GEOGRAPHIC_DATA]" at bounding box center [467, 139] width 180 height 8
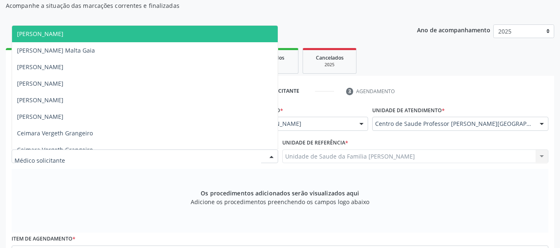
click at [270, 156] on div at bounding box center [271, 157] width 12 height 14
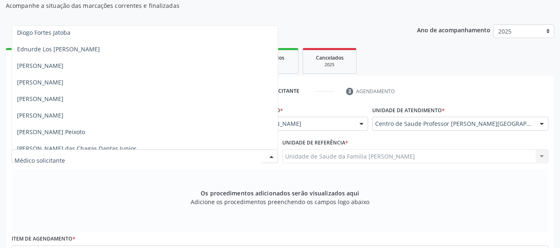
scroll to position [232, 0]
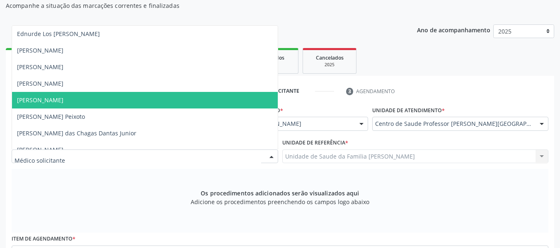
click at [63, 101] on span "[PERSON_NAME]" at bounding box center [40, 100] width 46 height 8
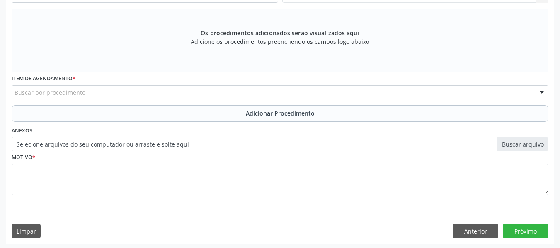
scroll to position [249, 0]
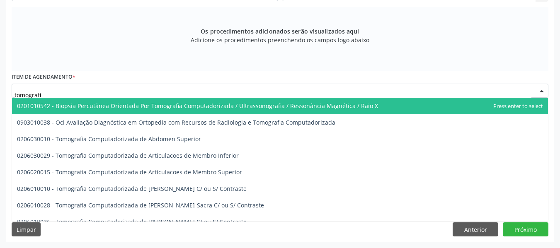
type input "tomografia"
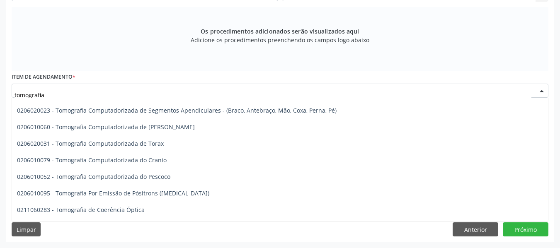
scroll to position [166, 0]
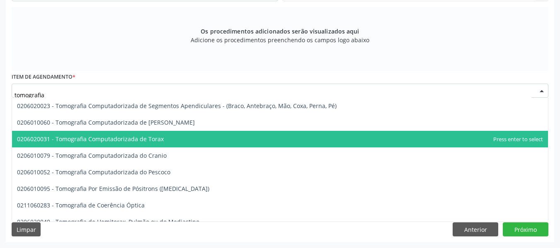
click at [130, 140] on span "0206020031 - Tomografia Computadorizada de Torax" at bounding box center [90, 139] width 147 height 8
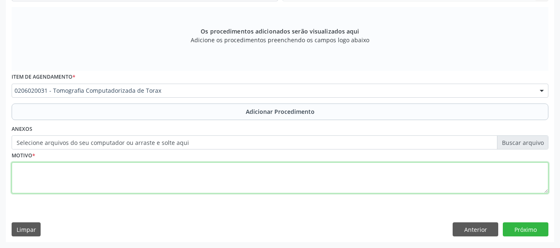
click at [23, 174] on textarea at bounding box center [280, 177] width 536 height 31
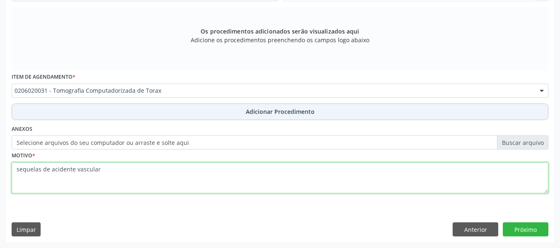
type textarea "sequelas de acidente vascular"
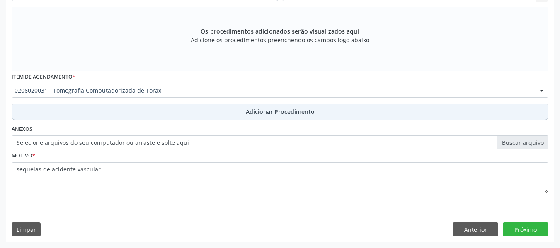
click at [282, 113] on span "Adicionar Procedimento" at bounding box center [280, 111] width 69 height 9
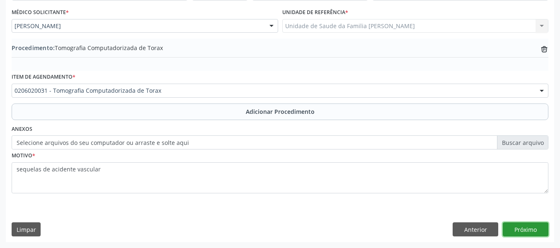
click at [525, 227] on button "Próximo" at bounding box center [525, 229] width 46 height 14
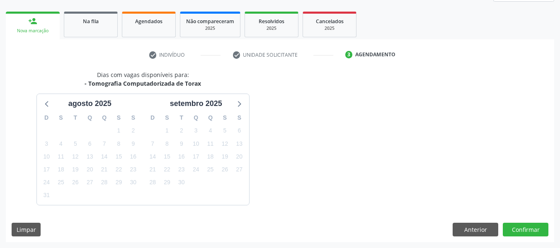
scroll to position [148, 0]
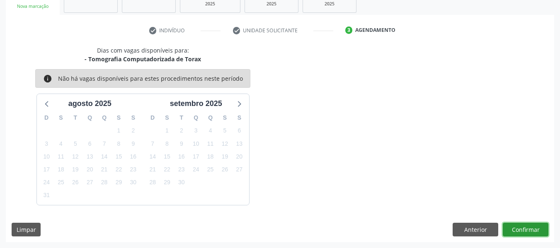
click at [518, 230] on button "Confirmar" at bounding box center [525, 230] width 46 height 14
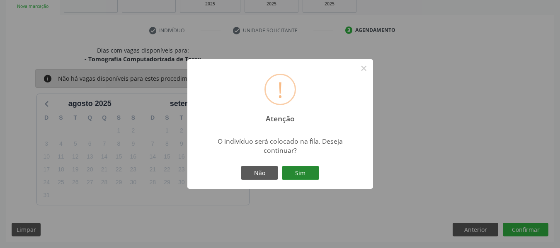
click at [303, 172] on button "Sim" at bounding box center [300, 173] width 37 height 14
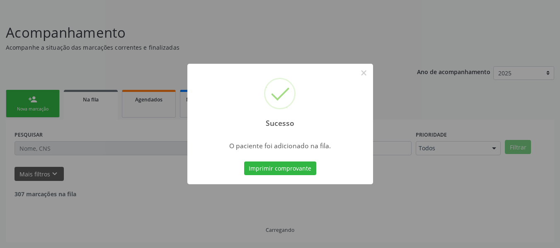
scroll to position [37, 0]
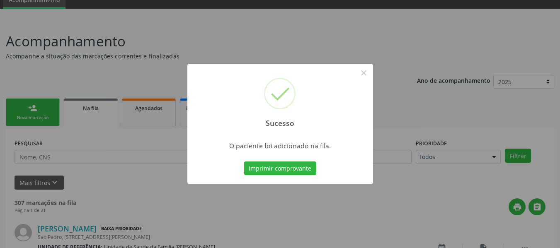
click at [303, 172] on button "Imprimir comprovante" at bounding box center [280, 169] width 72 height 14
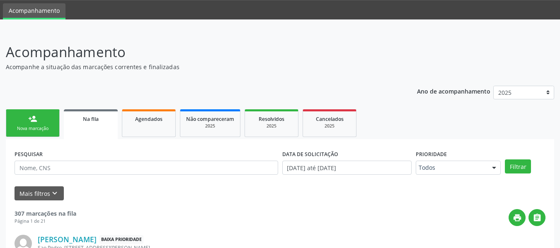
scroll to position [0, 0]
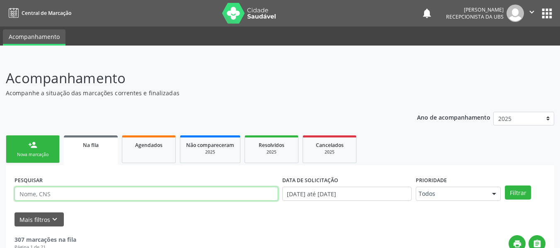
click at [44, 192] on input "text" at bounding box center [145, 194] width 263 height 14
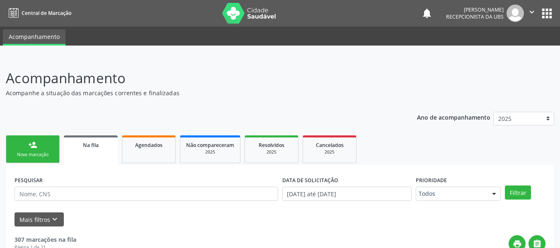
click at [25, 147] on link "person_add Nova marcação" at bounding box center [33, 149] width 54 height 28
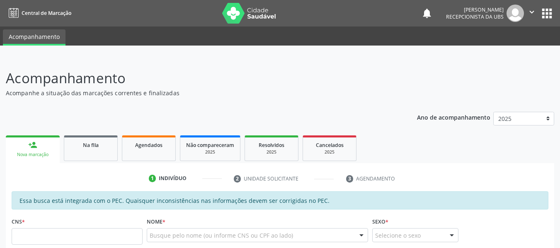
click at [461, 72] on header "Acompanhamento Acompanhe a situação das marcações correntes e finalizadas Relat…" at bounding box center [280, 82] width 548 height 29
click at [41, 236] on input "text" at bounding box center [77, 236] width 131 height 17
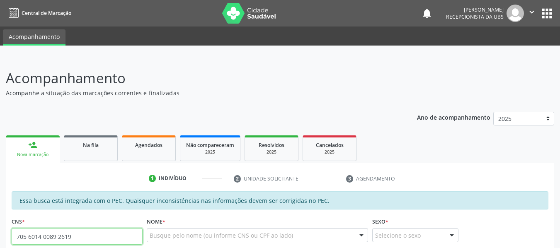
type input "705 6014 0089 2619"
type input "149.853.994-77"
type input "11/04/2010"
type input "Kreyce Kelly Romão dos Santos"
type input "(82) 98869-6407"
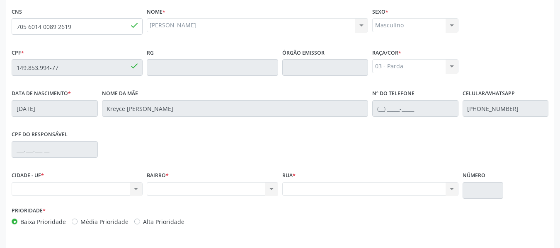
scroll to position [227, 0]
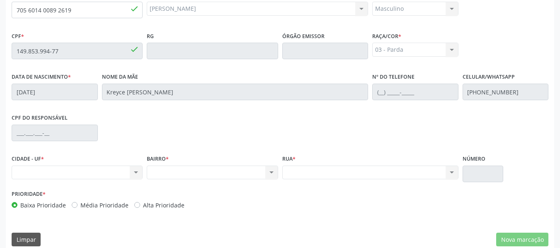
click at [75, 173] on div "Nenhum resultado encontrado para: " " Não há nenhuma opção para ser exibida." at bounding box center [77, 173] width 131 height 14
click at [136, 172] on div "Nenhum resultado encontrado para: " " Não há nenhuma opção para ser exibida." at bounding box center [77, 173] width 131 height 14
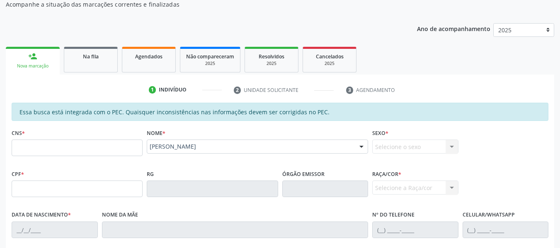
scroll to position [0, 0]
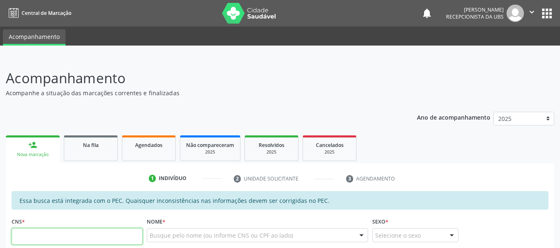
click at [72, 230] on input "text" at bounding box center [77, 236] width 131 height 17
type input "705 6014 0089 2619"
type input "149.853.994-77"
type input "[DATE]"
type input "Kreyce [PERSON_NAME]"
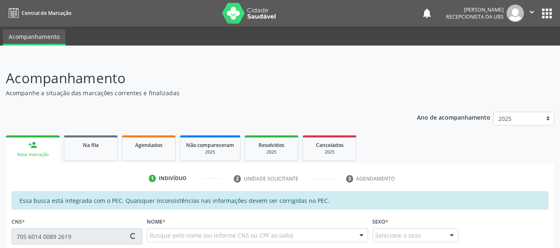
type input "[PHONE_NUMBER]"
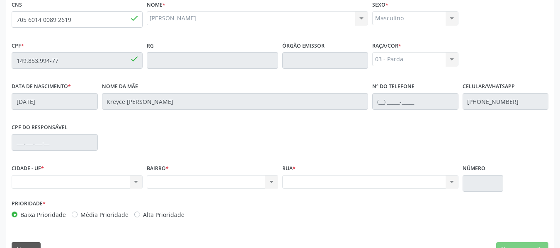
scroll to position [237, 0]
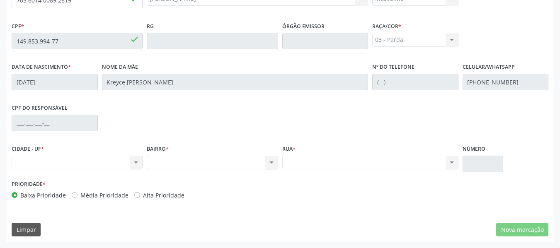
click at [135, 163] on div "Nenhum resultado encontrado para: " " Não há nenhuma opção para ser exibida." at bounding box center [77, 163] width 131 height 14
click at [25, 159] on div "Nenhum resultado encontrado para: " " Não há nenhuma opção para ser exibida." at bounding box center [77, 163] width 131 height 14
click at [43, 144] on label "CIDADE - UF *" at bounding box center [28, 149] width 32 height 13
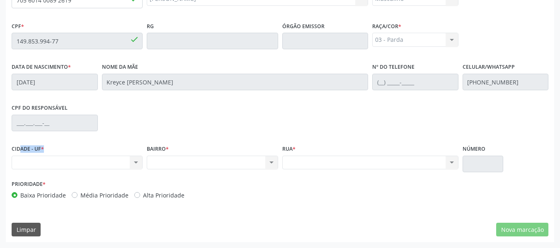
click at [43, 144] on label "CIDADE - UF *" at bounding box center [28, 149] width 32 height 13
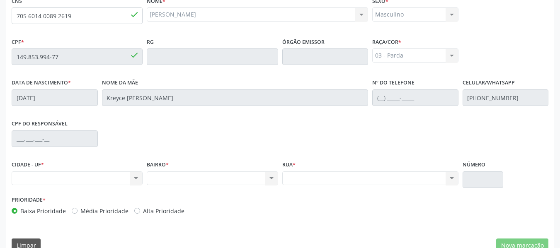
scroll to position [220, 0]
click at [36, 180] on div "Nenhum resultado encontrado para: " " Não há nenhuma opção para ser exibida." at bounding box center [77, 179] width 131 height 14
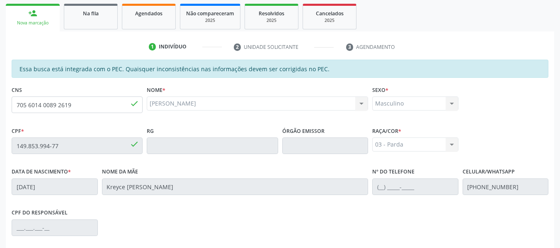
scroll to position [87, 0]
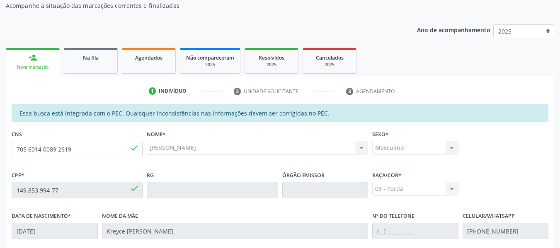
click at [33, 56] on div "person_add" at bounding box center [32, 57] width 9 height 9
click at [33, 67] on div "Nova marcação" at bounding box center [33, 67] width 42 height 6
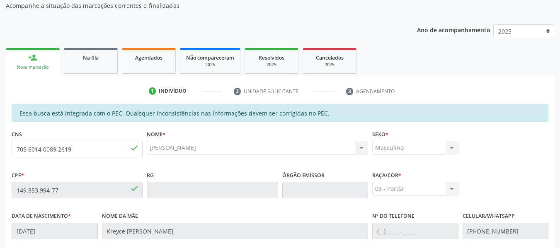
click at [33, 67] on div "Nova marcação" at bounding box center [33, 67] width 42 height 6
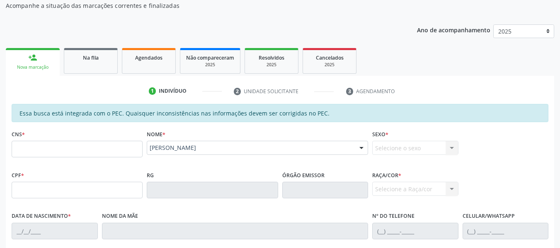
scroll to position [0, 0]
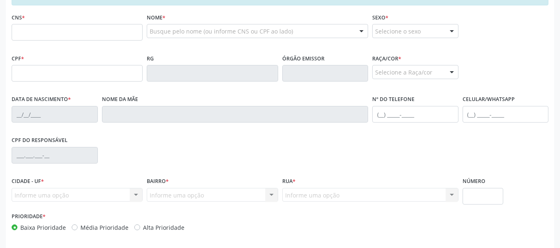
scroll to position [221, 0]
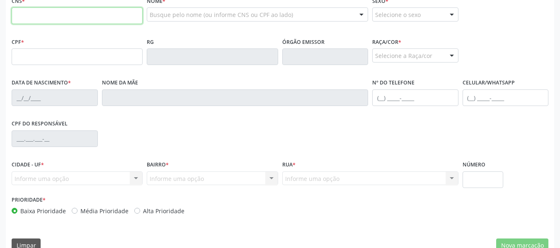
click at [30, 15] on input "text" at bounding box center [77, 15] width 131 height 17
type input "700 0038 3312 4703"
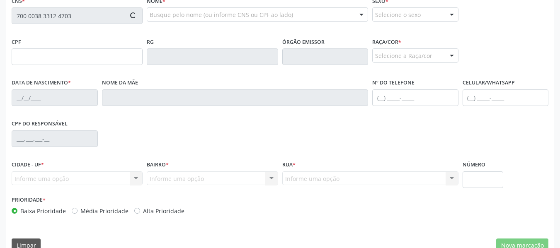
type input "903.569.854-15"
type input "0[DATE]"
type input "[PERSON_NAME]"
type input "[PHONE_NUMBER]"
type input "185"
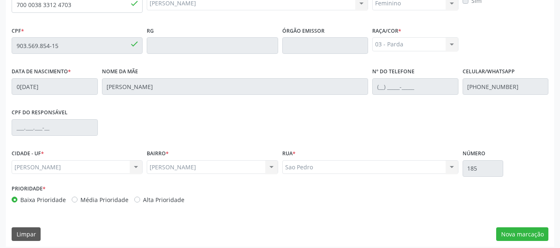
scroll to position [237, 0]
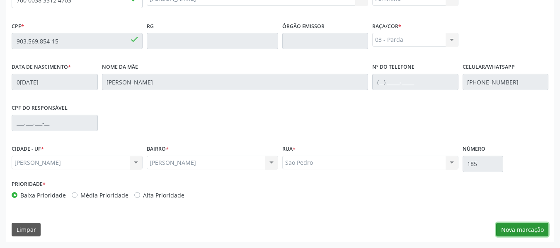
click at [523, 227] on button "Nova marcação" at bounding box center [522, 230] width 52 height 14
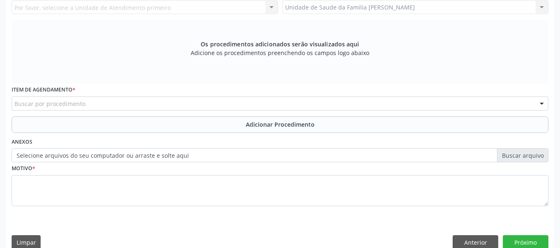
click at [543, 7] on div "Unidade de Saude da Familia Barro Vermelho Unidade de Saude da Familia Barro Ve…" at bounding box center [415, 7] width 266 height 14
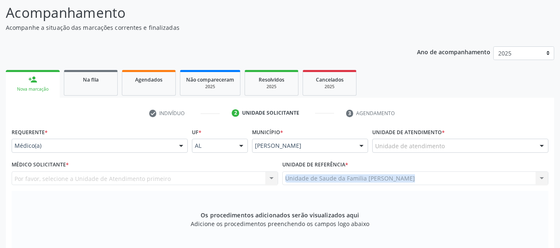
scroll to position [60, 0]
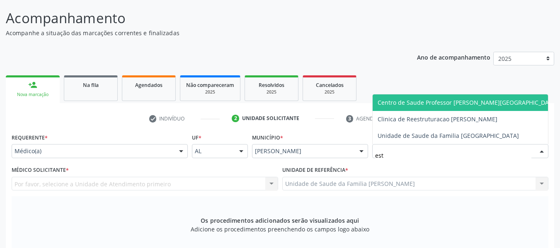
type input "esta"
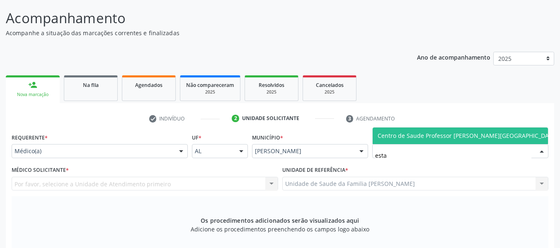
click at [403, 136] on span "Centro de Saude Professor [PERSON_NAME][GEOGRAPHIC_DATA]" at bounding box center [467, 136] width 180 height 8
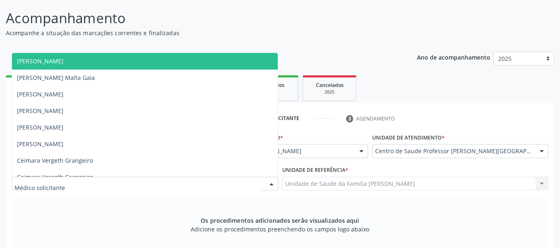
click at [272, 181] on div at bounding box center [271, 184] width 12 height 14
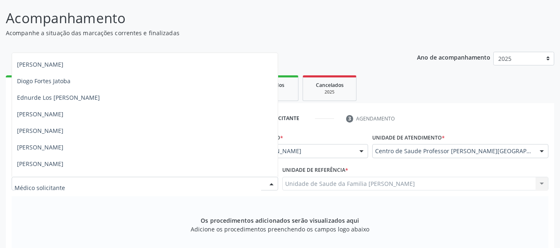
scroll to position [199, 0]
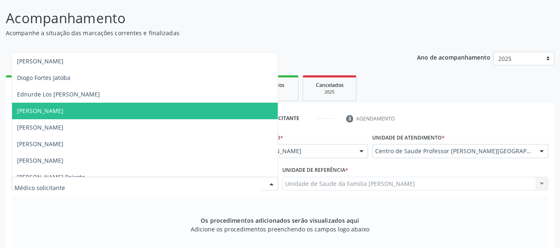
click at [35, 110] on span "[PERSON_NAME]" at bounding box center [40, 111] width 46 height 8
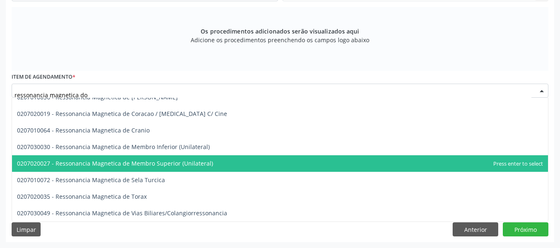
scroll to position [0, 0]
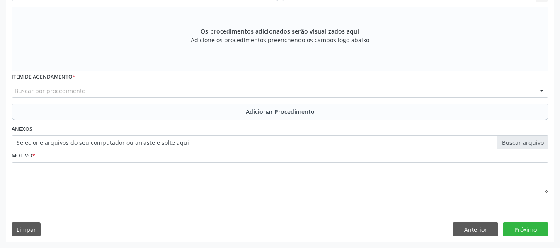
click at [532, 159] on div "Requerente * Médico(a) Médico(a) Enfermeiro(a) Paciente Nenhum resultado encont…" at bounding box center [280, 73] width 536 height 263
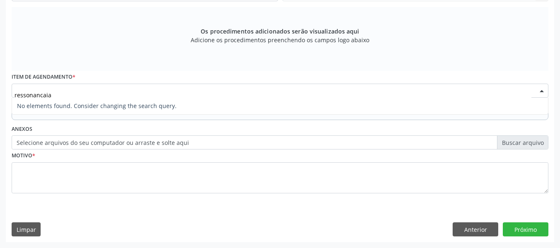
click at [52, 89] on input "ressonancaia" at bounding box center [272, 95] width 517 height 17
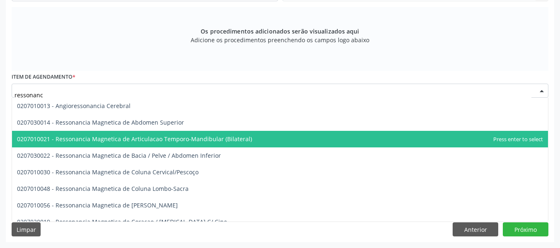
click at [142, 139] on span "0207010021 - Ressonancia Magnetica de Articulacao Temporo-Mandibular (Bilateral)" at bounding box center [134, 139] width 235 height 8
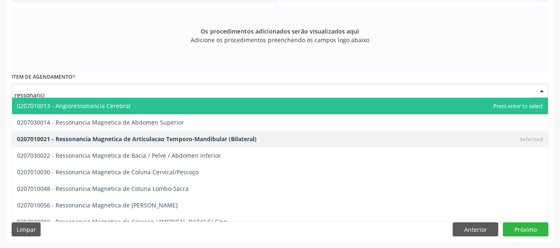
type input "ressonancia"
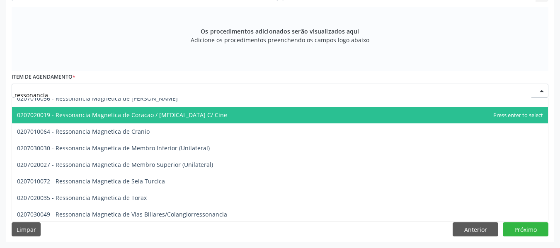
scroll to position [108, 0]
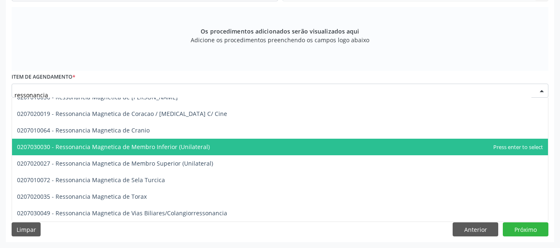
click at [138, 149] on span "0207030030 - Ressonancia Magnetica de Membro Inferior (Unilateral)" at bounding box center [113, 147] width 193 height 8
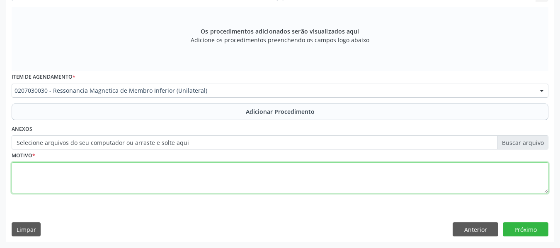
click at [41, 171] on textarea at bounding box center [280, 177] width 536 height 31
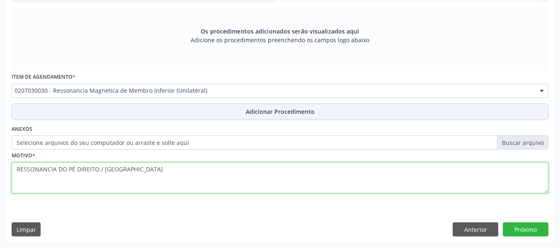
type textarea "RESSONANCIA DO PÉ DIREITO./ [GEOGRAPHIC_DATA]"
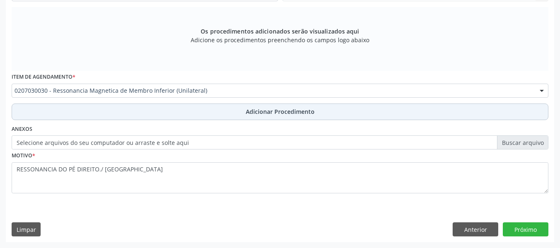
click at [290, 111] on span "Adicionar Procedimento" at bounding box center [280, 111] width 69 height 9
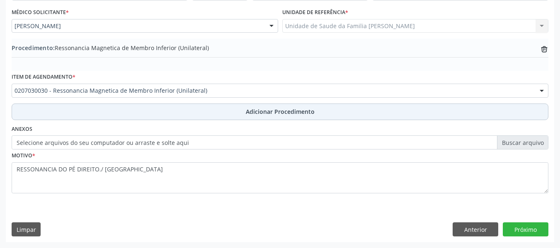
scroll to position [218, 0]
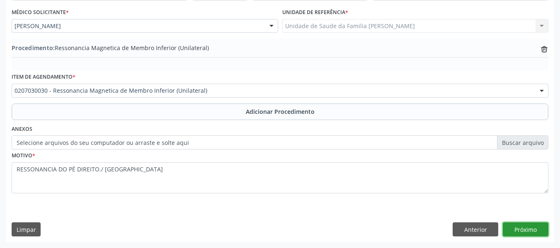
click at [514, 227] on button "Próximo" at bounding box center [525, 229] width 46 height 14
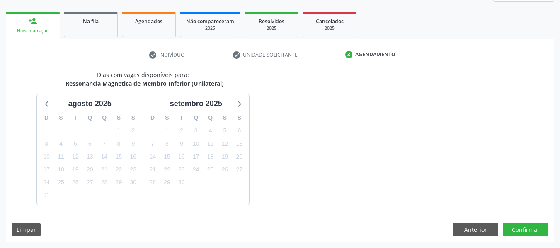
scroll to position [148, 0]
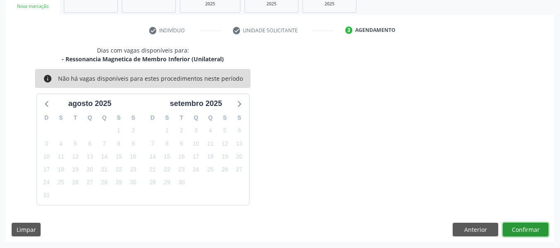
click at [533, 231] on button "Confirmar" at bounding box center [525, 230] width 46 height 14
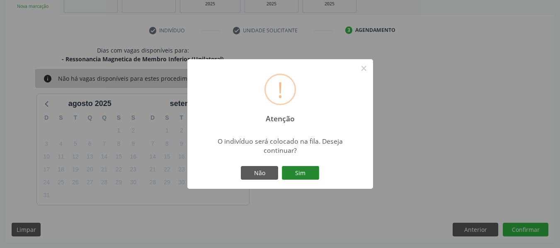
click at [299, 170] on button "Sim" at bounding box center [300, 173] width 37 height 14
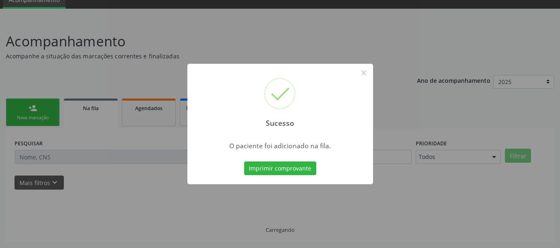
scroll to position [37, 0]
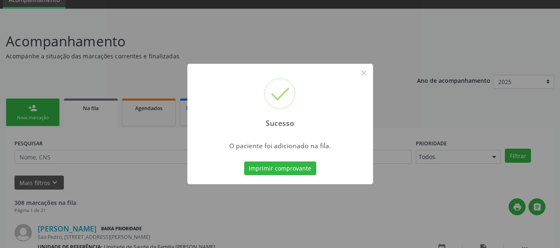
click at [29, 112] on div "Sucesso × O paciente foi adicionado na fila. Imprimir comprovante Cancel" at bounding box center [280, 124] width 560 height 248
